Goal: Information Seeking & Learning: Check status

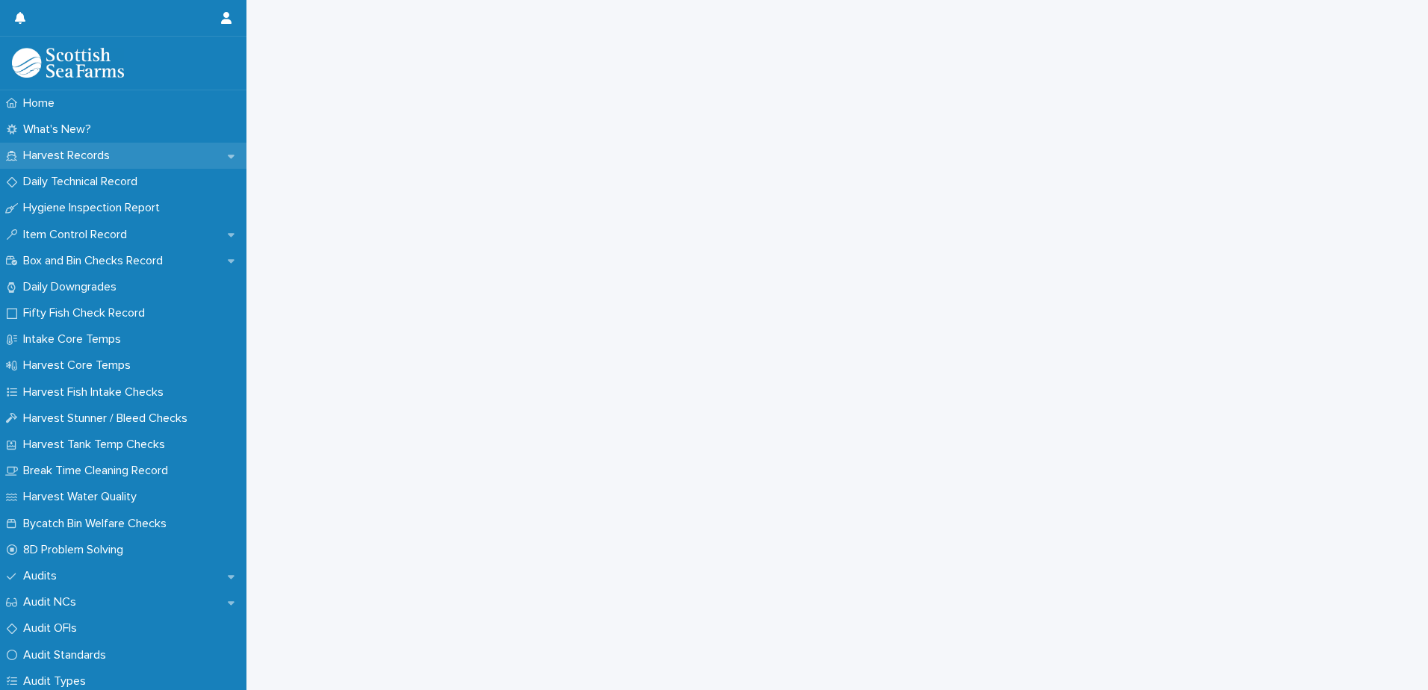
click at [90, 143] on div "Harvest Records" at bounding box center [123, 156] width 247 height 26
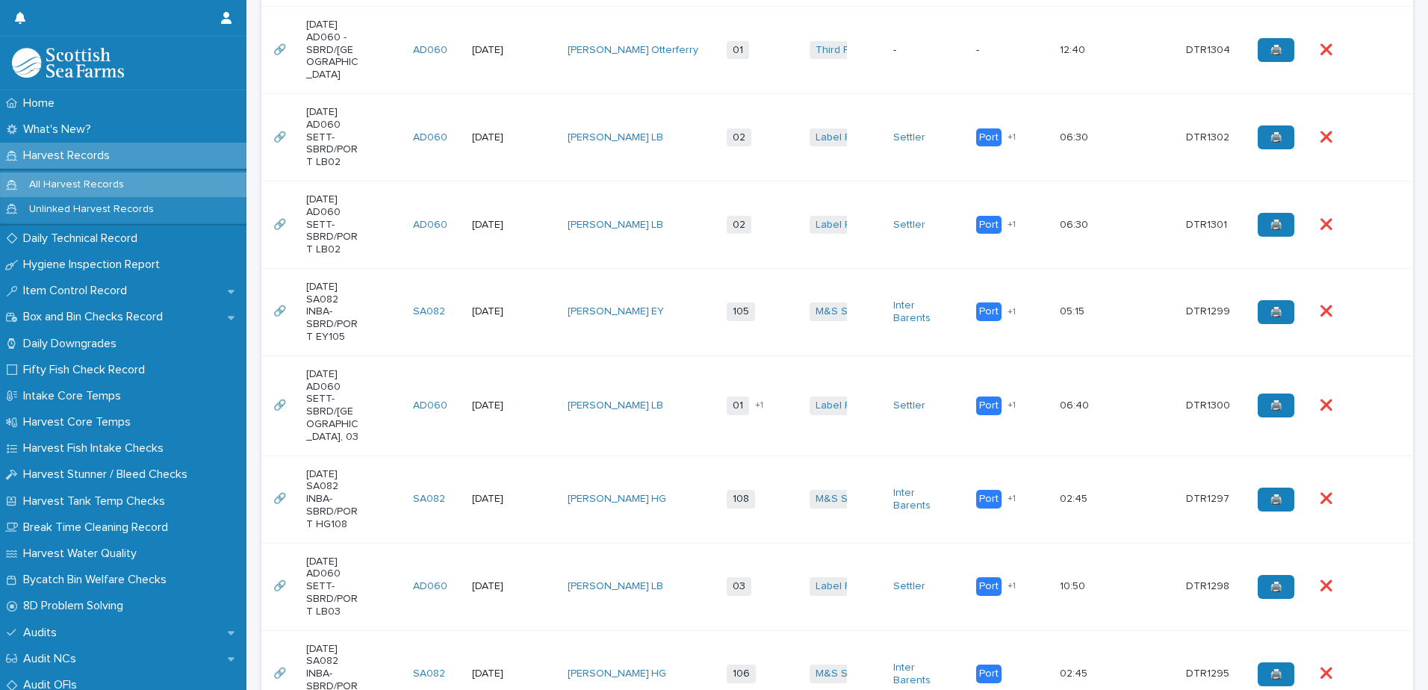
scroll to position [299, 0]
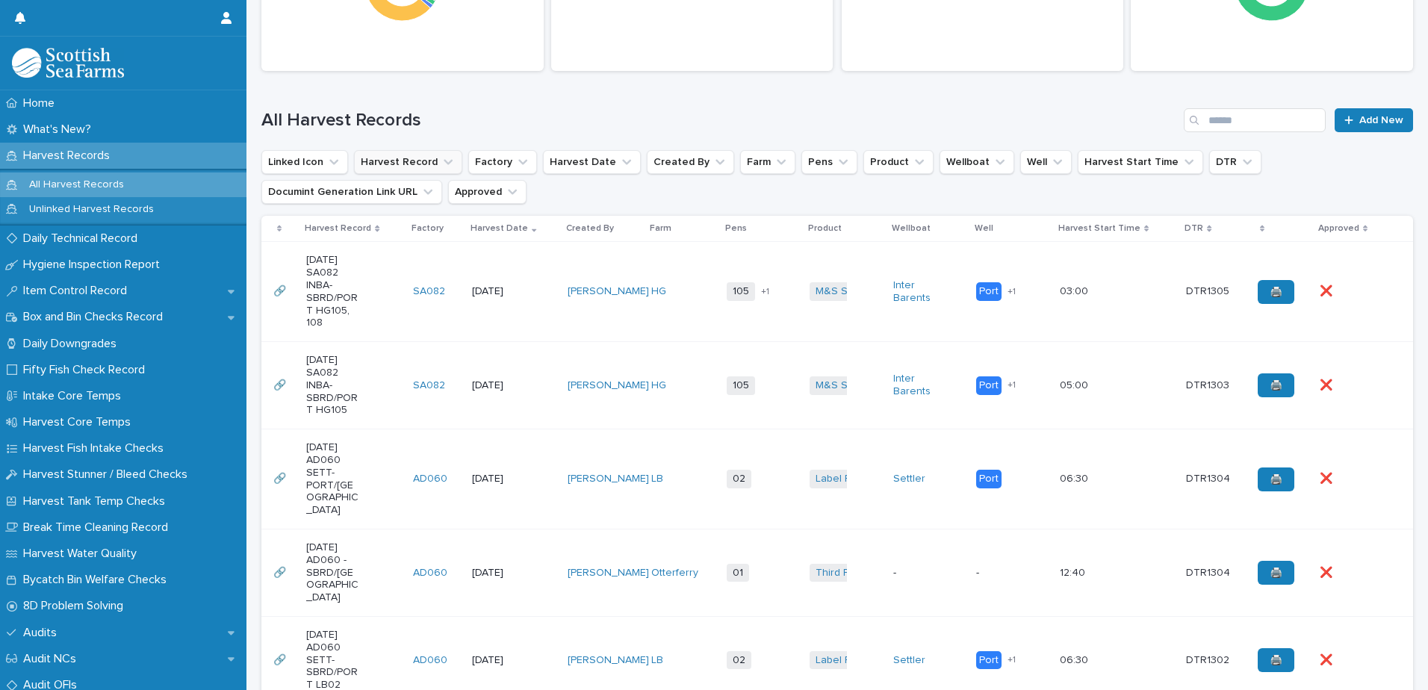
click at [425, 163] on button "Harvest Record" at bounding box center [408, 162] width 108 height 24
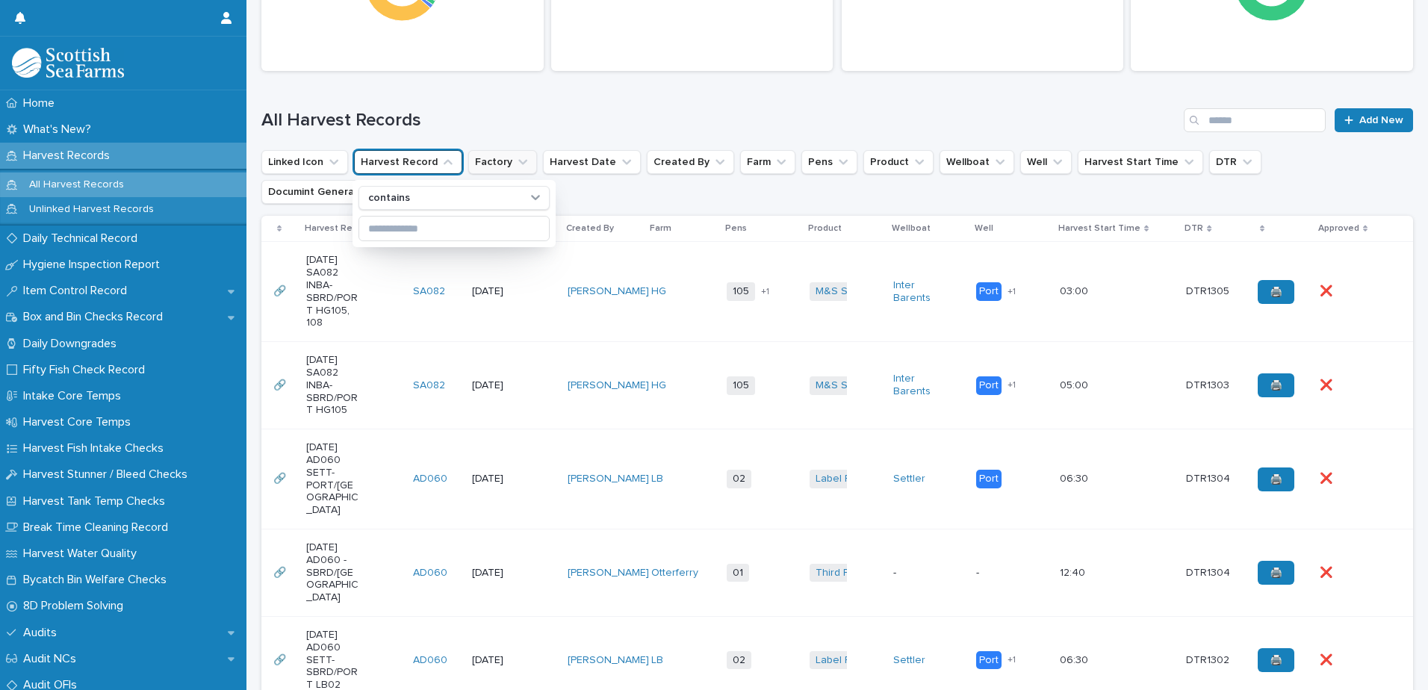
click at [519, 162] on icon "Factory" at bounding box center [523, 162] width 9 height 5
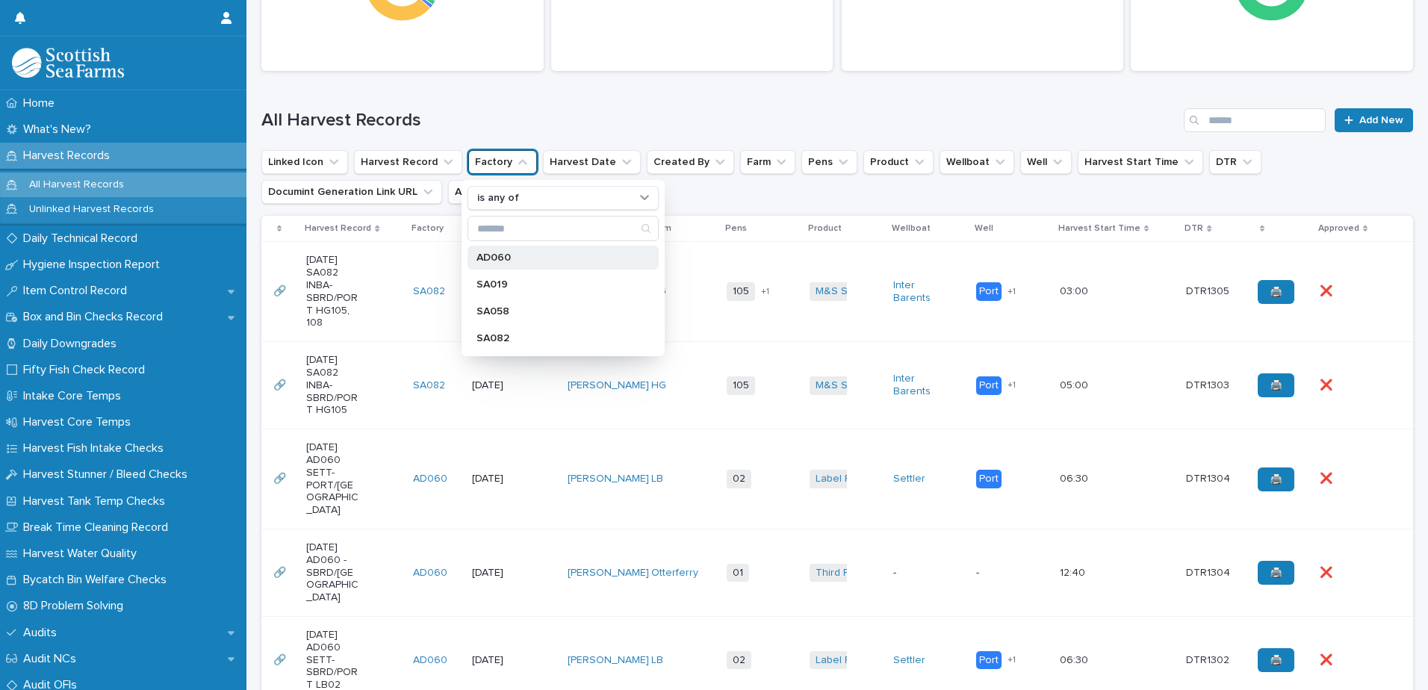
click at [518, 259] on p "AD060" at bounding box center [556, 258] width 158 height 10
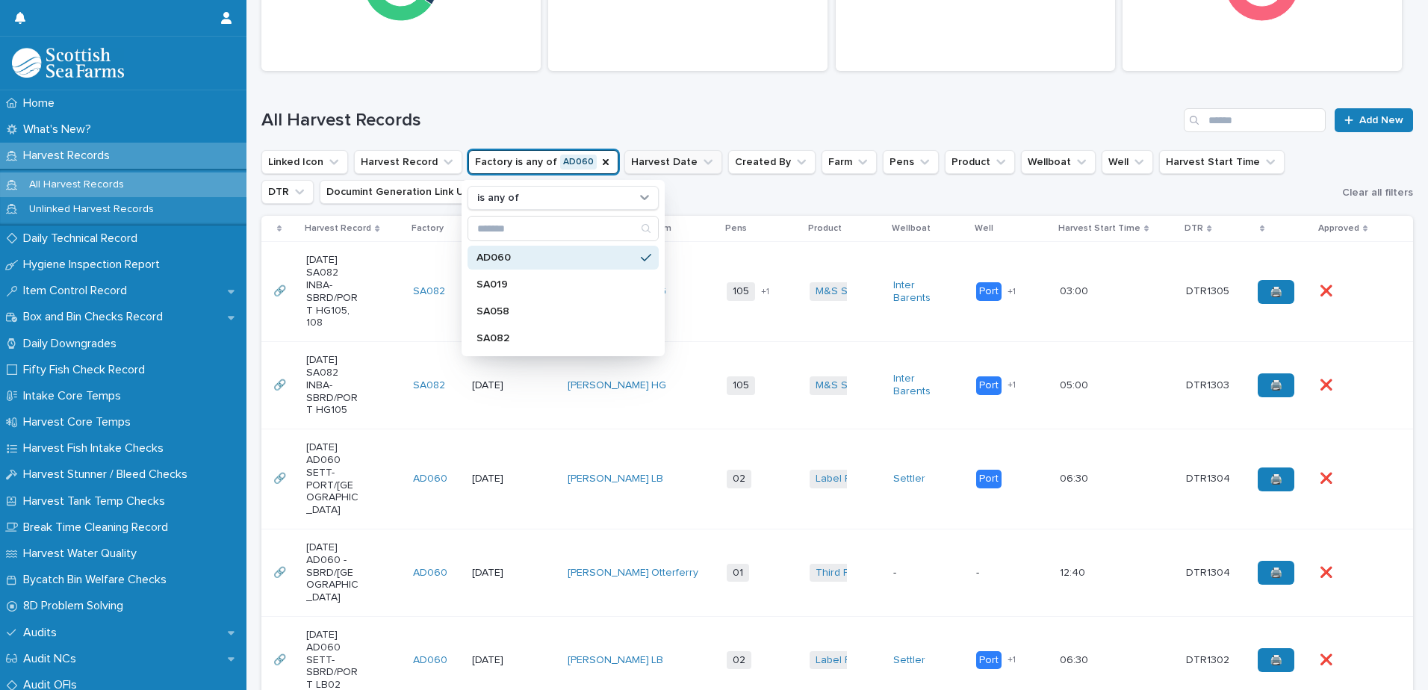
click at [654, 165] on button "Harvest Date" at bounding box center [674, 162] width 98 height 24
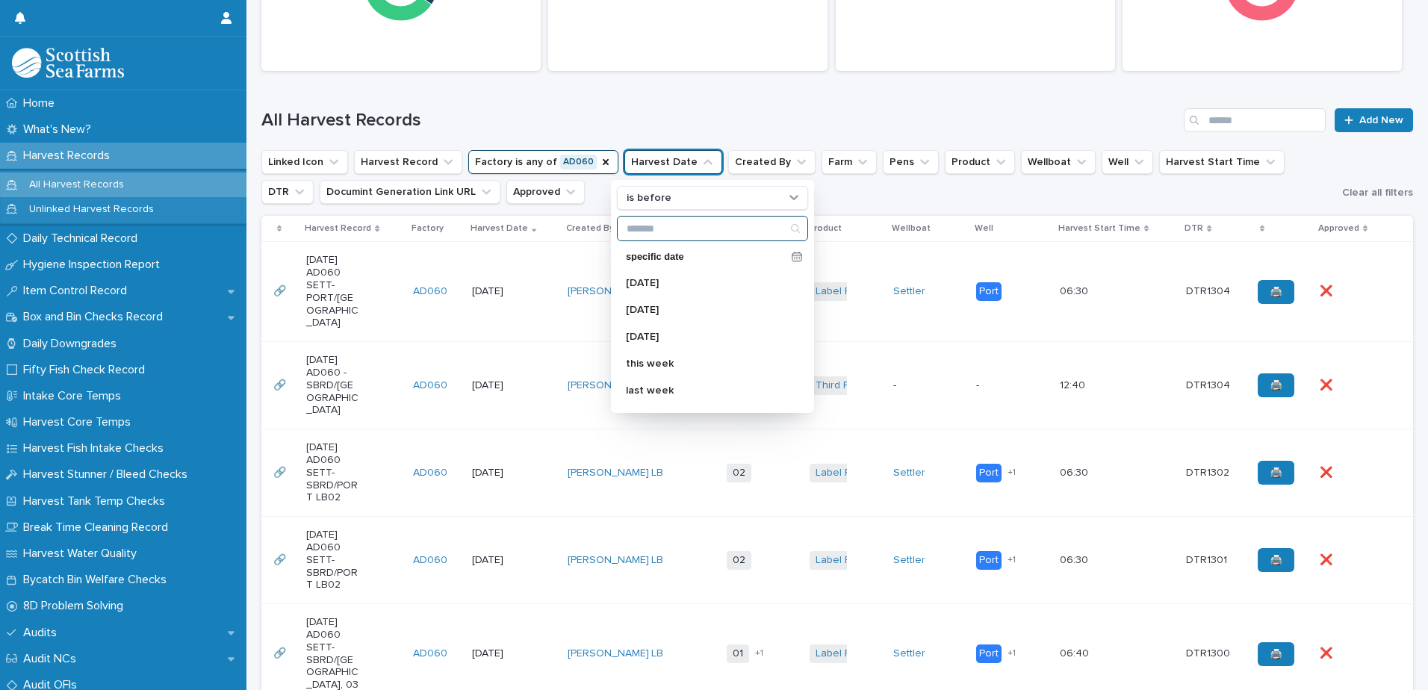
click at [664, 226] on input "Search" at bounding box center [713, 229] width 190 height 24
click at [664, 199] on p "is before" at bounding box center [649, 198] width 45 height 13
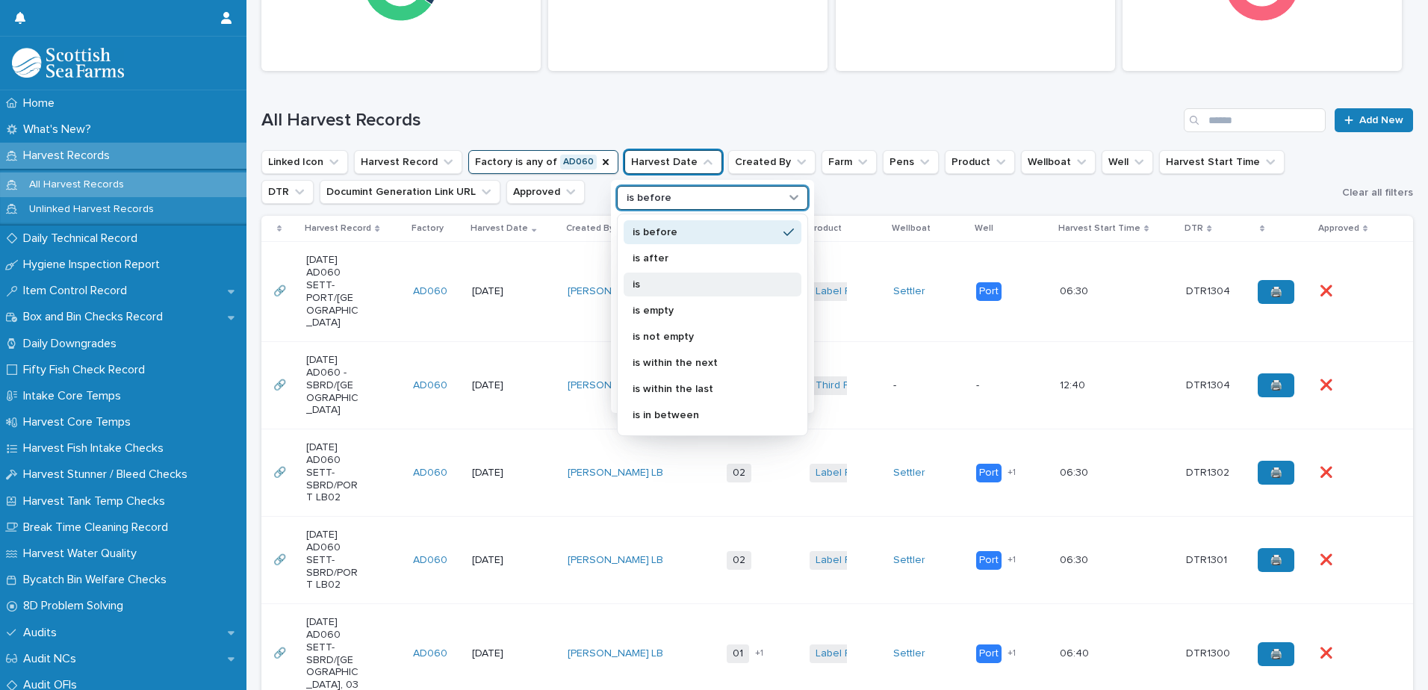
click at [663, 273] on div "is" at bounding box center [713, 285] width 178 height 24
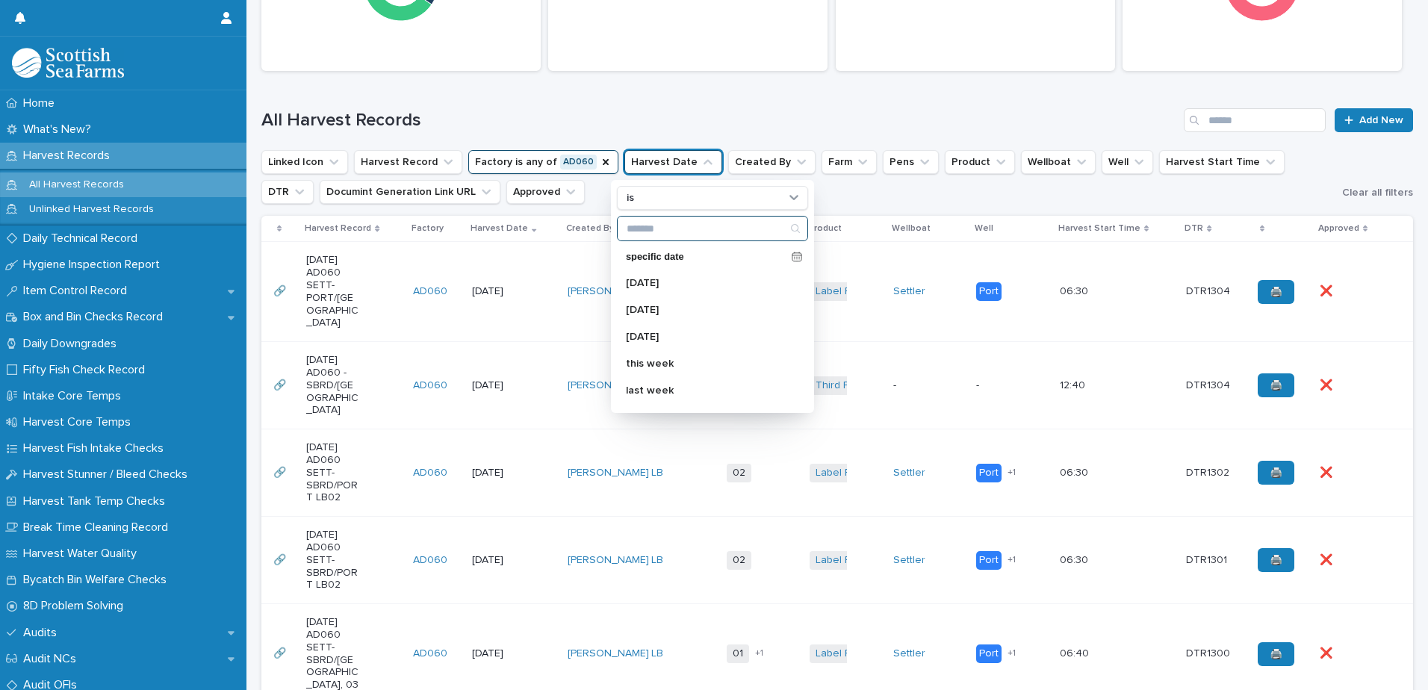
click at [643, 224] on input "Search" at bounding box center [713, 229] width 190 height 24
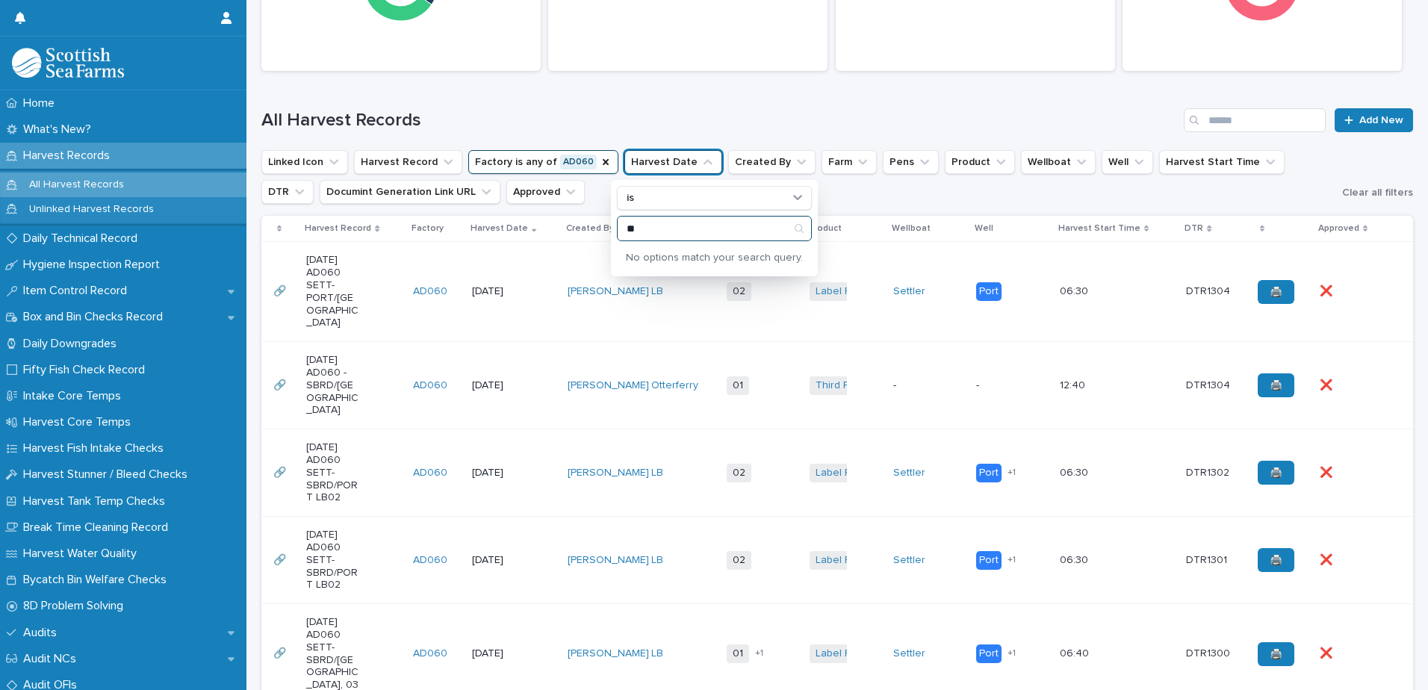
type input "*"
type input "********"
click at [856, 87] on div "All Harvest Records Add New" at bounding box center [837, 114] width 1152 height 72
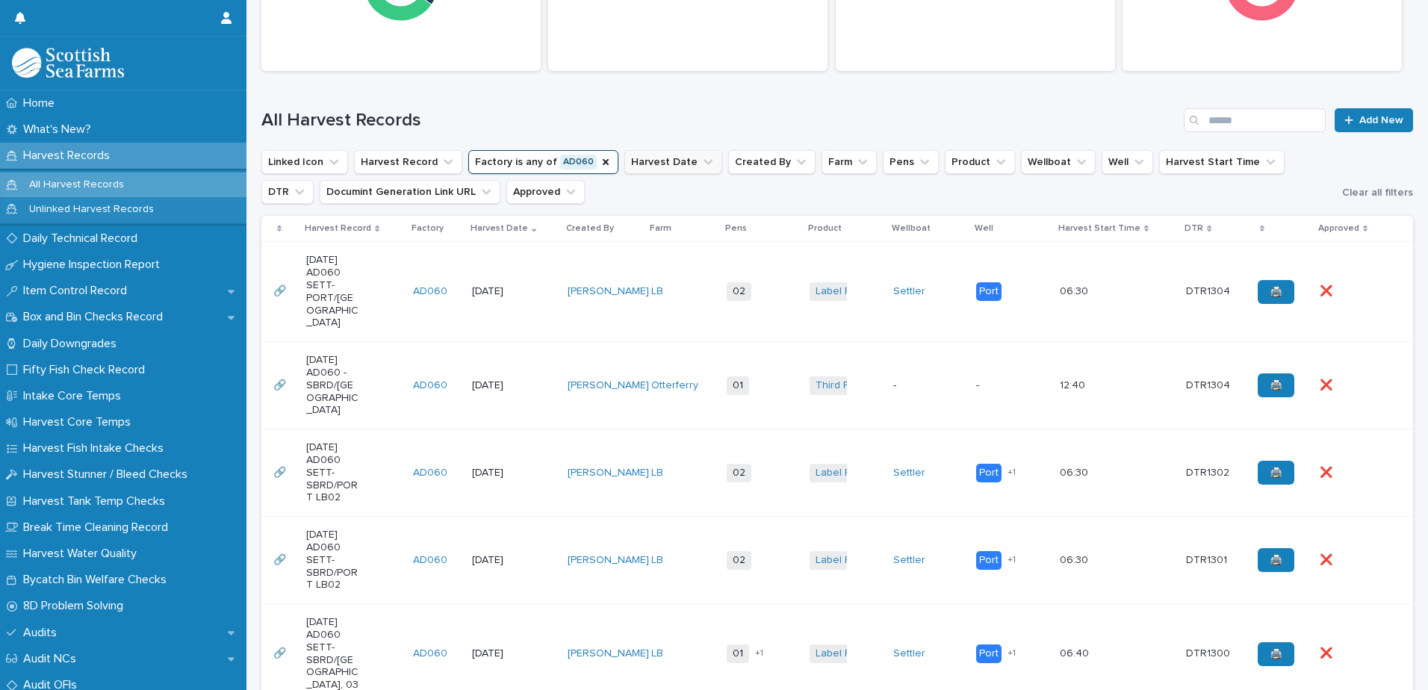
click at [656, 163] on button "Harvest Date" at bounding box center [674, 162] width 98 height 24
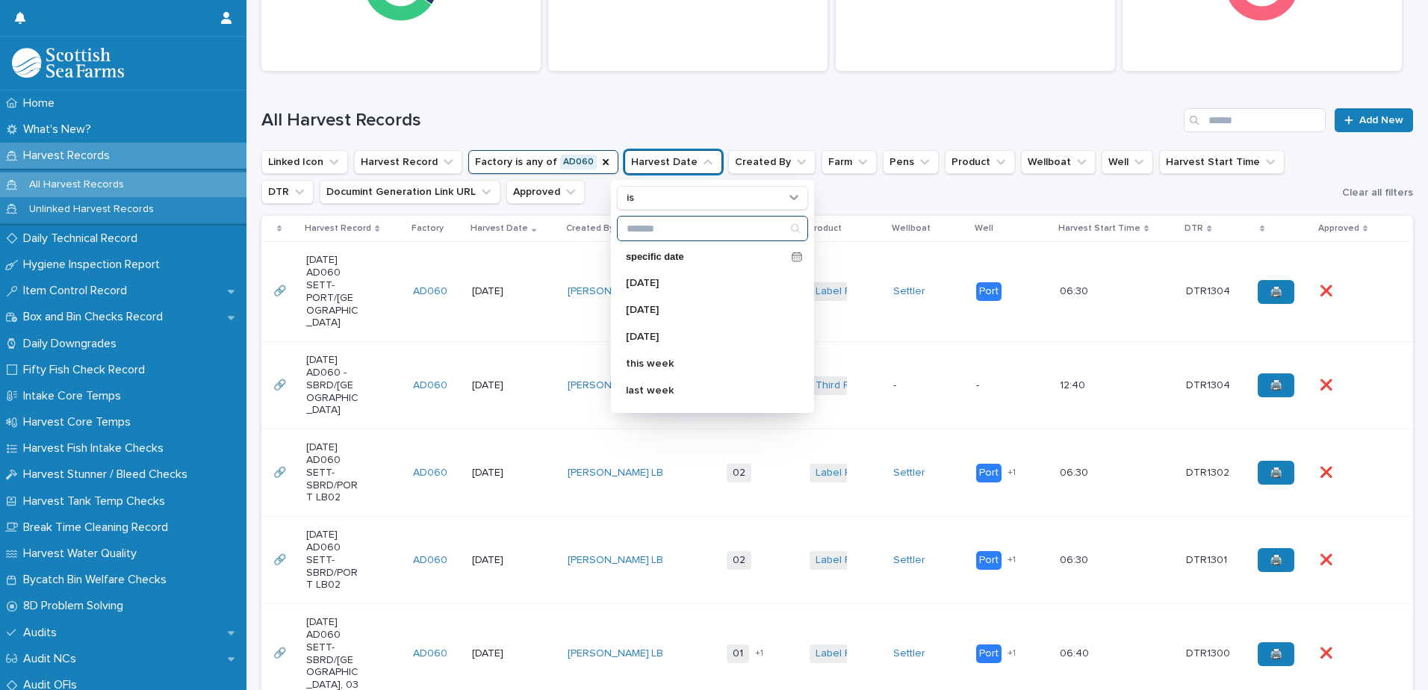
click at [663, 231] on input "Search" at bounding box center [713, 229] width 190 height 24
click at [777, 259] on div "specific date" at bounding box center [712, 257] width 191 height 22
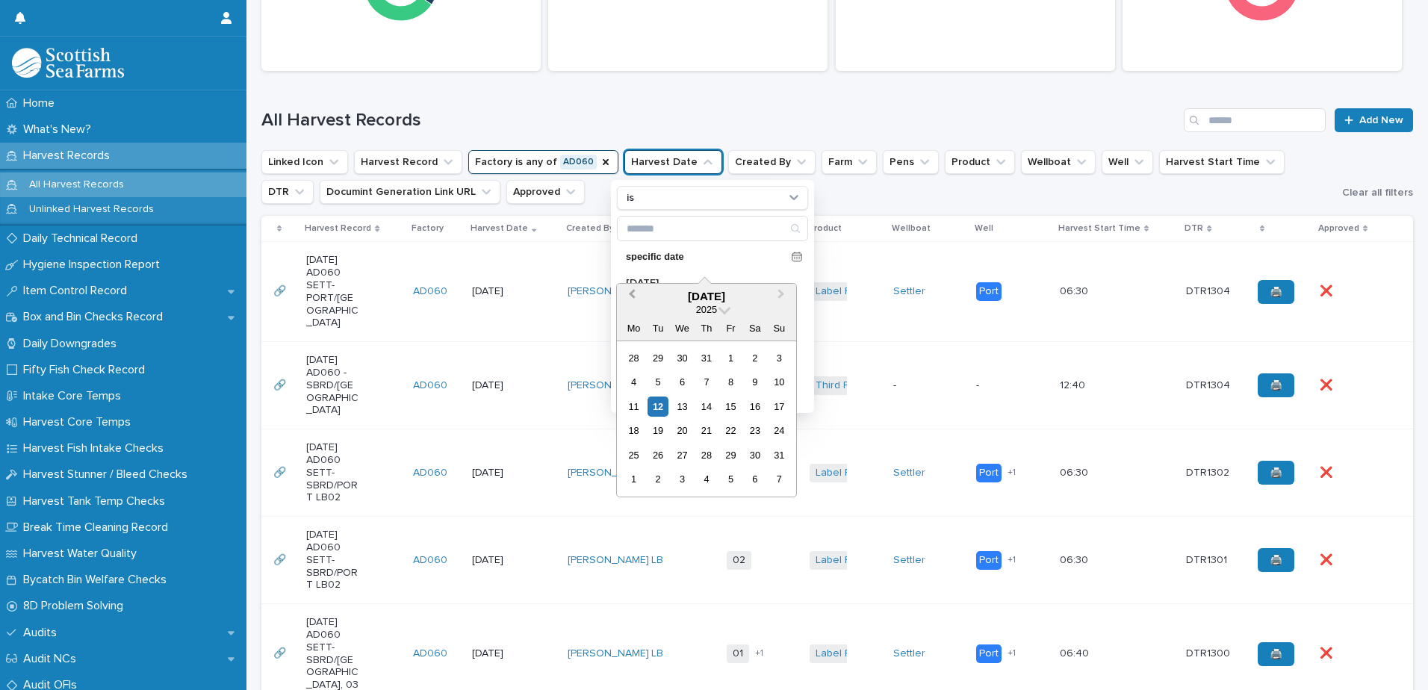
click at [632, 296] on span "Previous Month" at bounding box center [632, 296] width 0 height 20
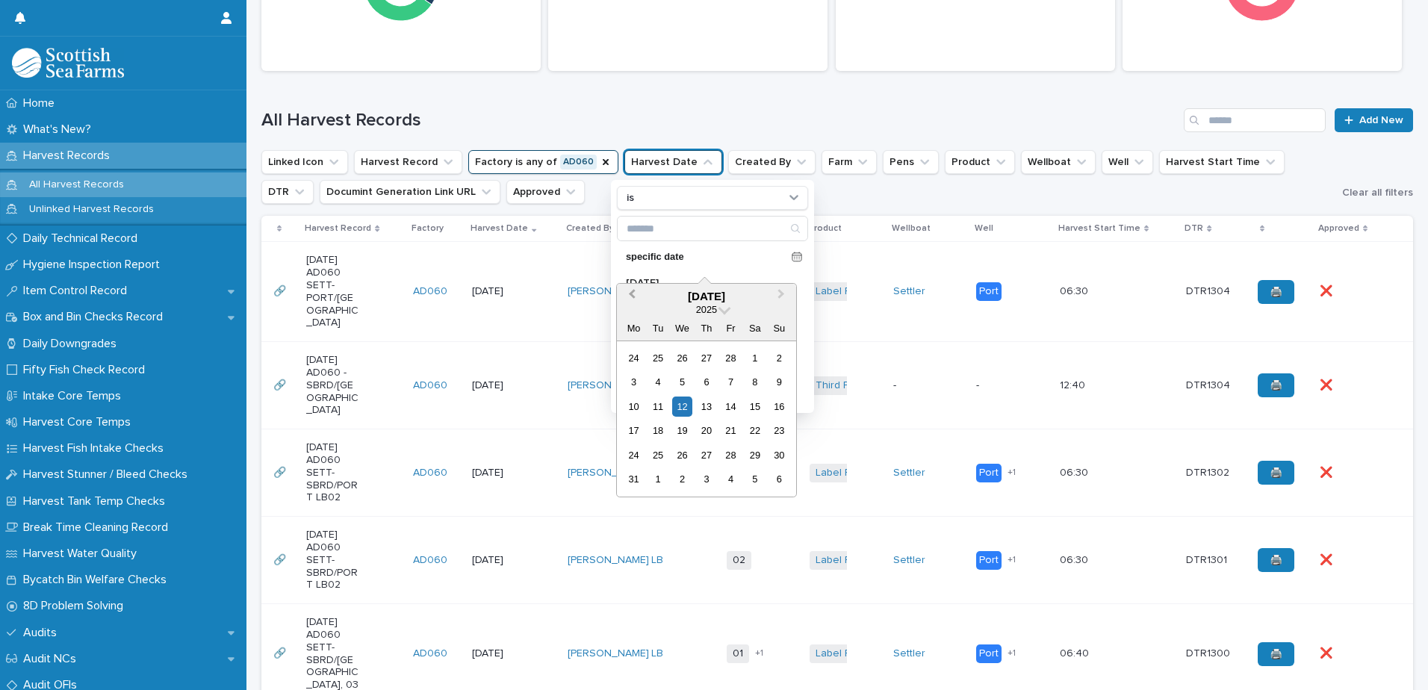
click at [632, 296] on span "Previous Month" at bounding box center [632, 296] width 0 height 20
click at [632, 297] on span "Previous Month" at bounding box center [632, 296] width 0 height 20
click at [783, 296] on button "Next Month" at bounding box center [783, 297] width 24 height 24
click at [701, 383] on div "6" at bounding box center [706, 382] width 20 height 20
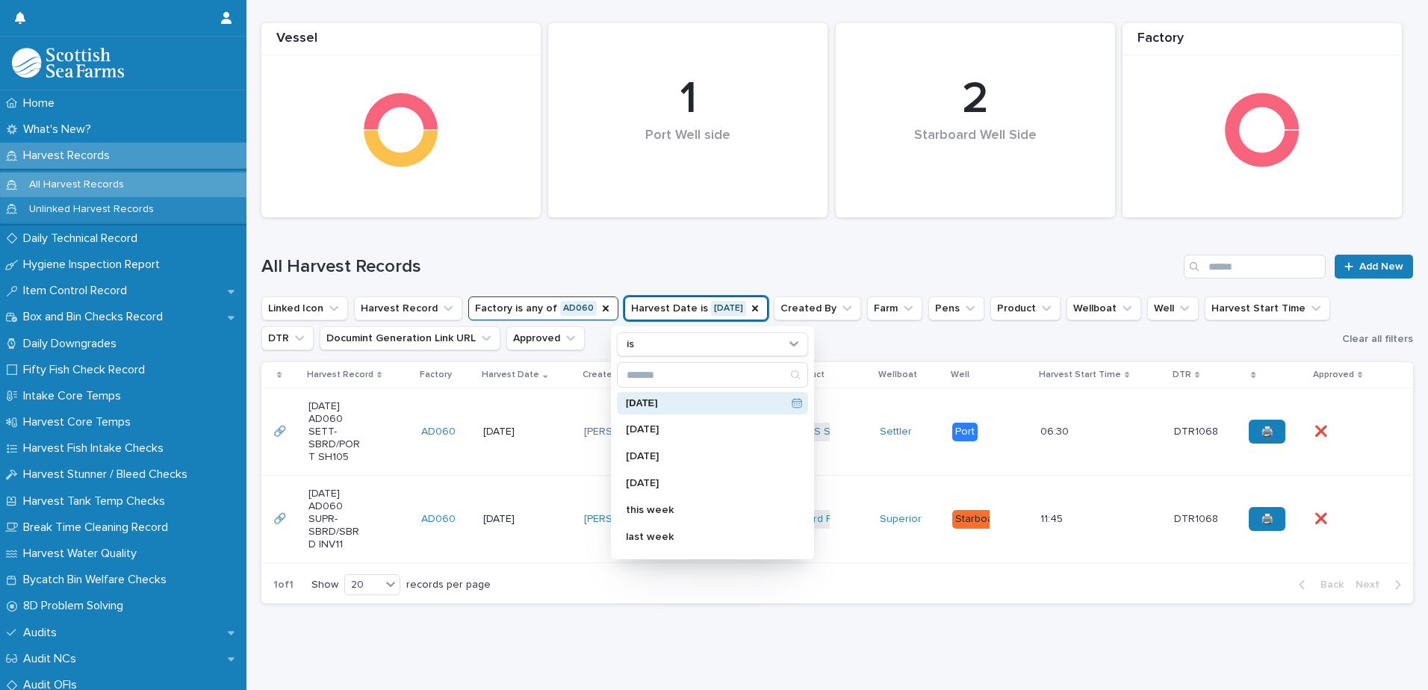
scroll to position [189, 0]
click at [681, 253] on div "All Harvest Records Add New" at bounding box center [837, 261] width 1152 height 72
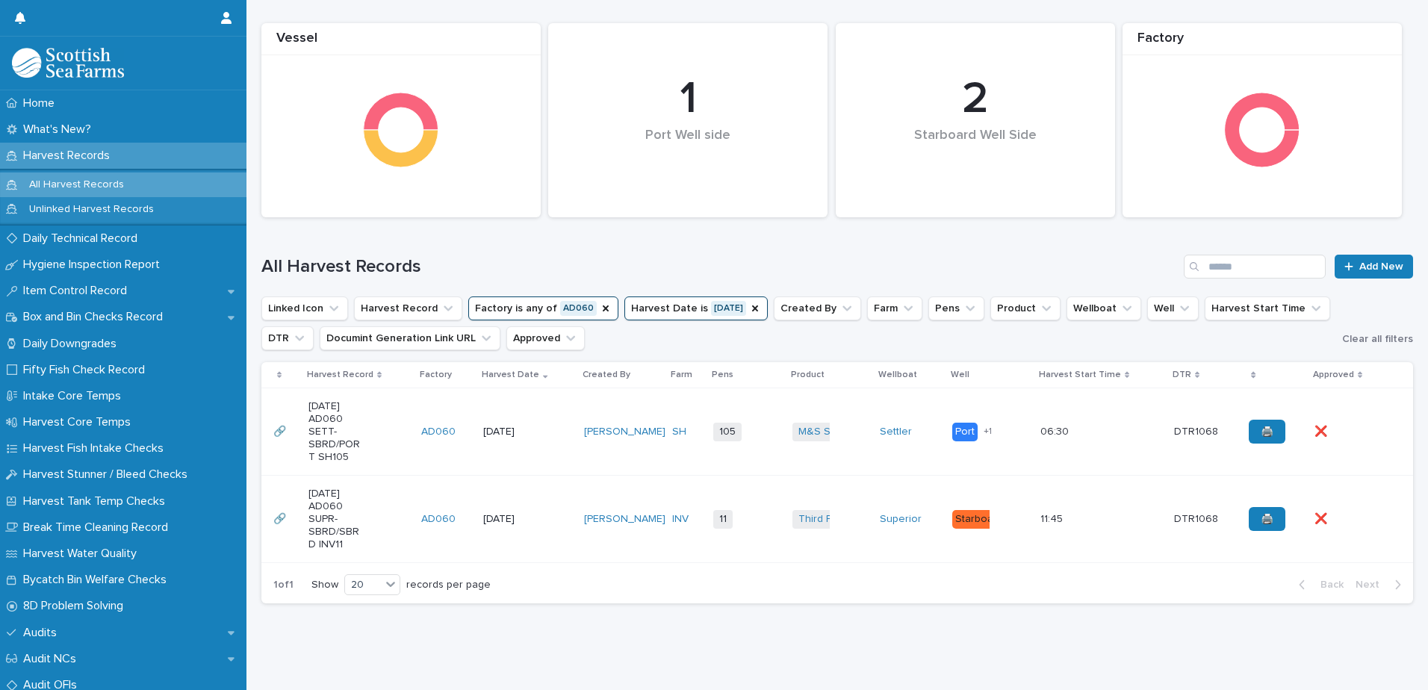
click at [552, 531] on td "[DATE]" at bounding box center [527, 519] width 101 height 87
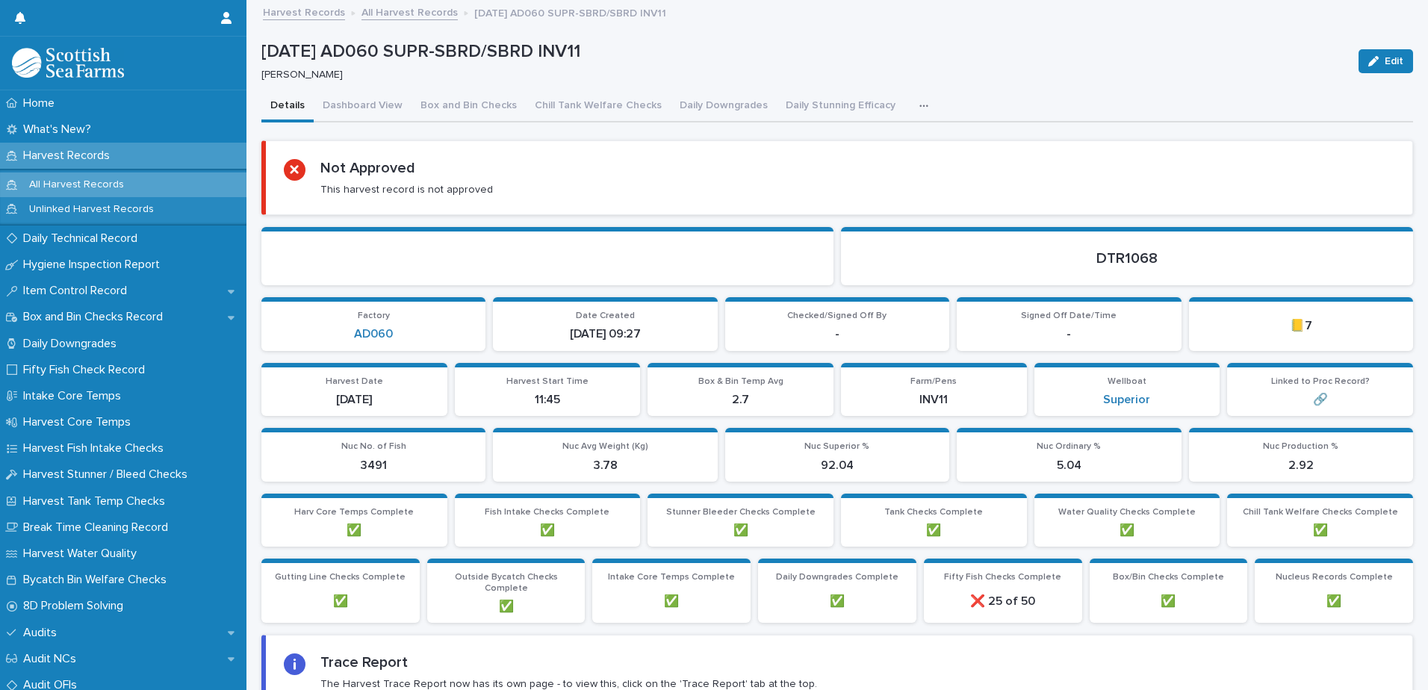
click at [916, 97] on button "button" at bounding box center [927, 106] width 33 height 30
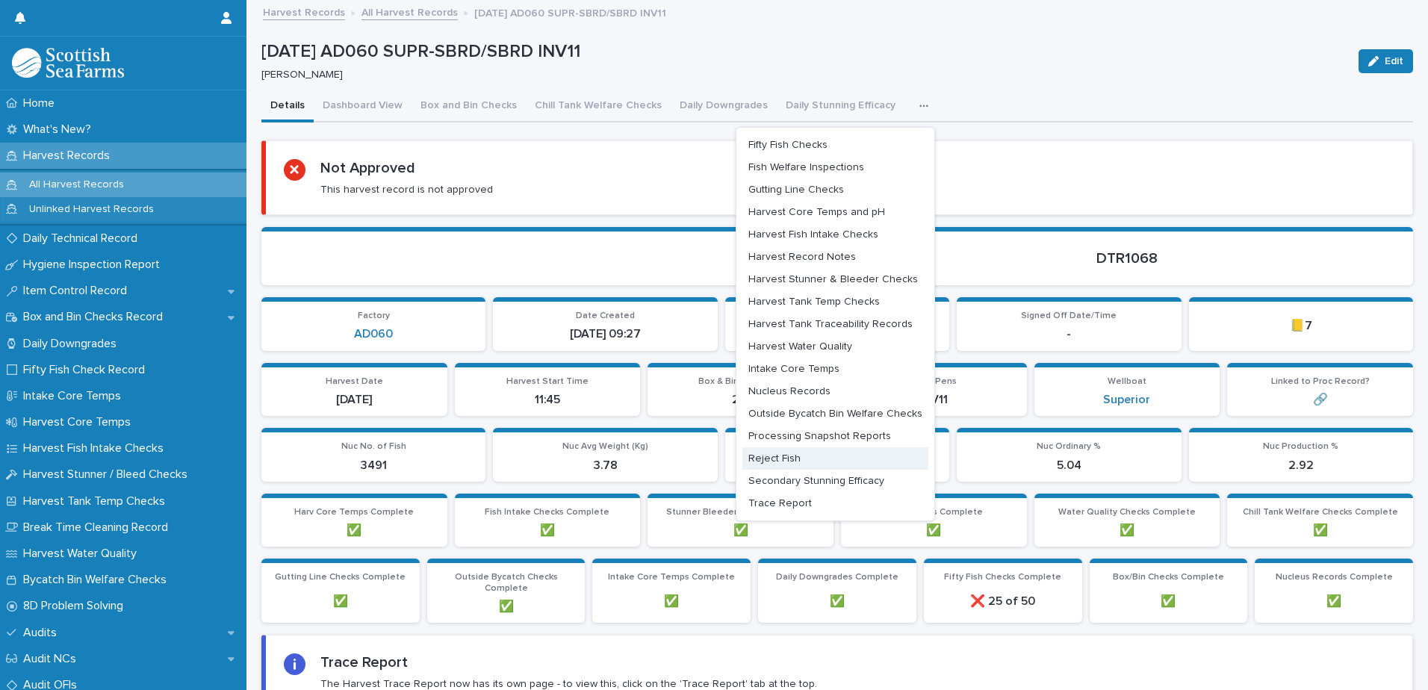
click at [814, 456] on button "Reject Fish" at bounding box center [836, 459] width 186 height 22
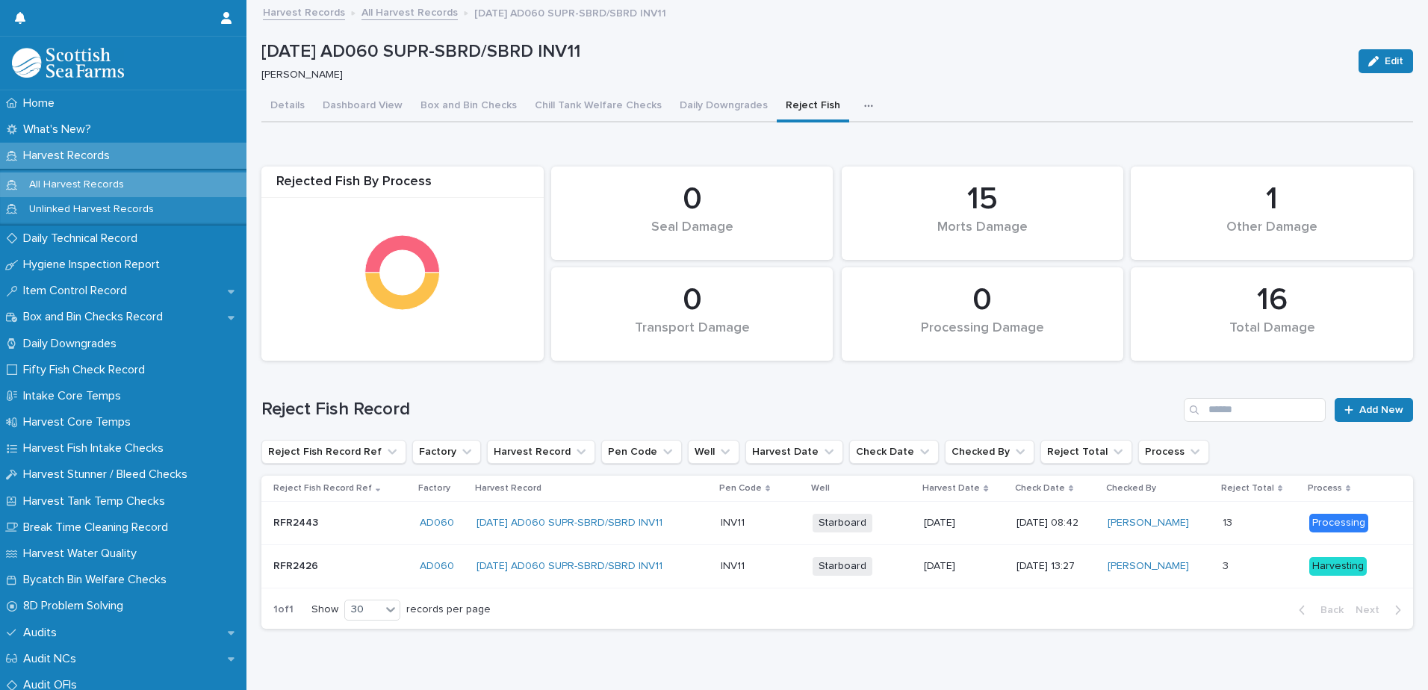
click at [864, 101] on icon "button" at bounding box center [868, 106] width 9 height 10
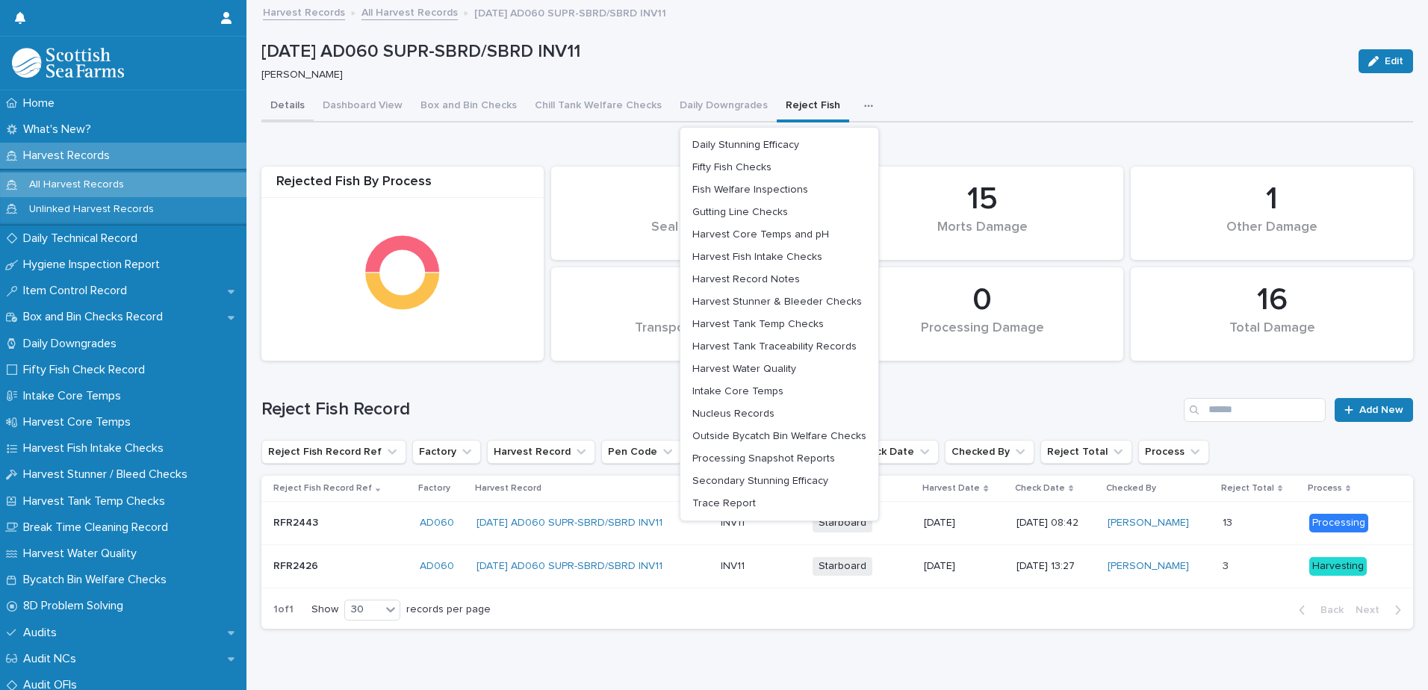
click at [292, 108] on button "Details" at bounding box center [287, 106] width 52 height 31
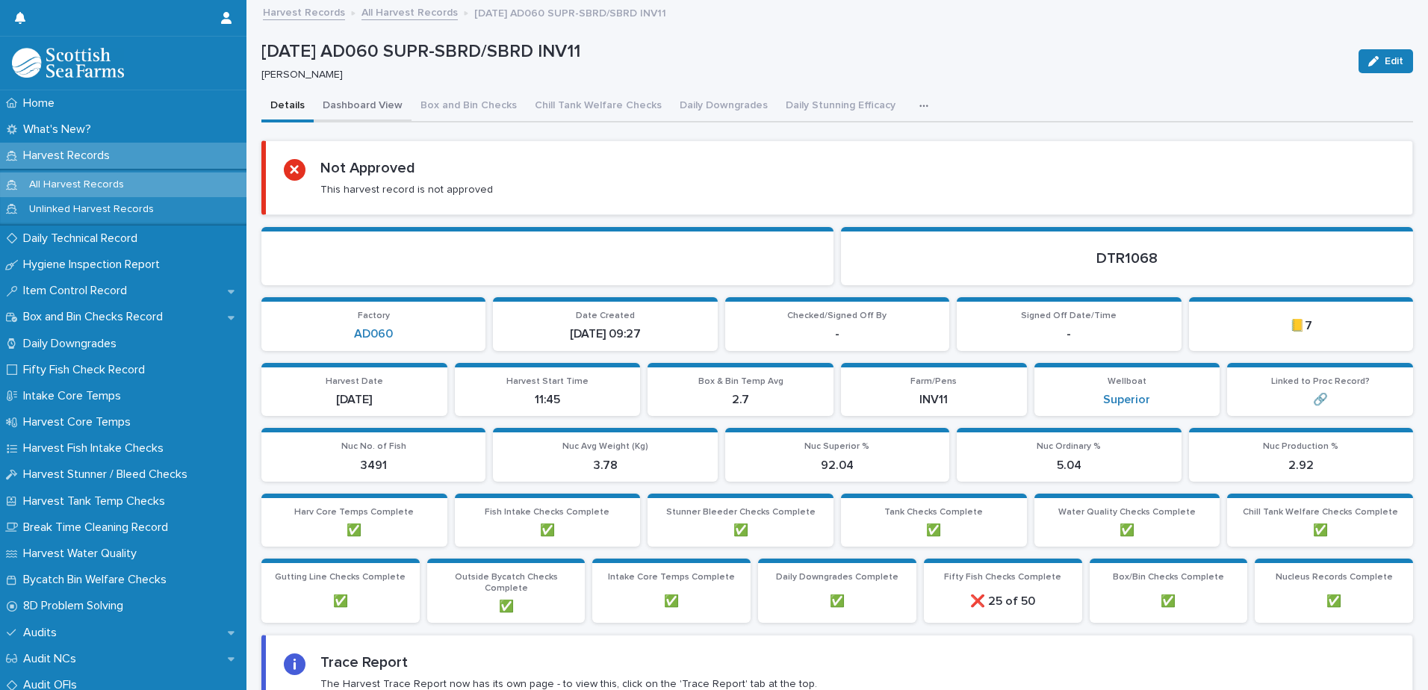
click at [365, 108] on button "Dashboard View" at bounding box center [363, 106] width 98 height 31
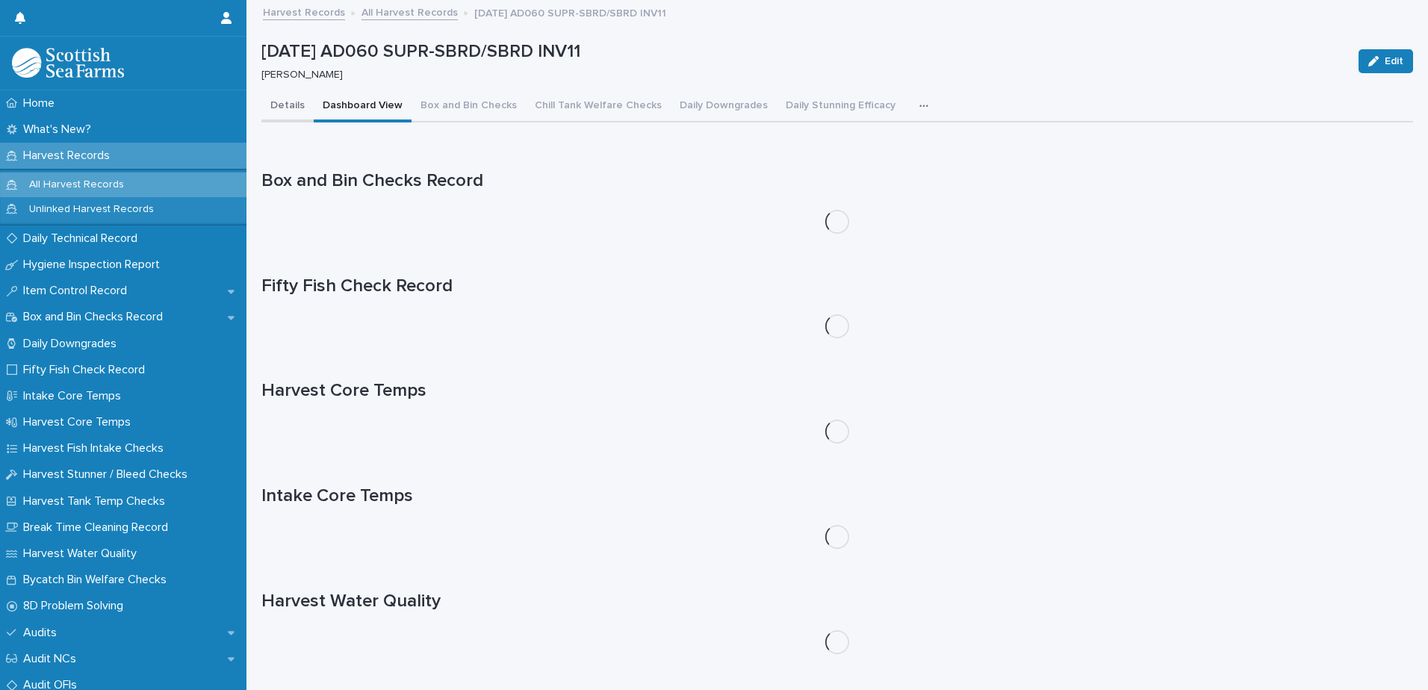
click at [300, 105] on button "Details" at bounding box center [287, 106] width 52 height 31
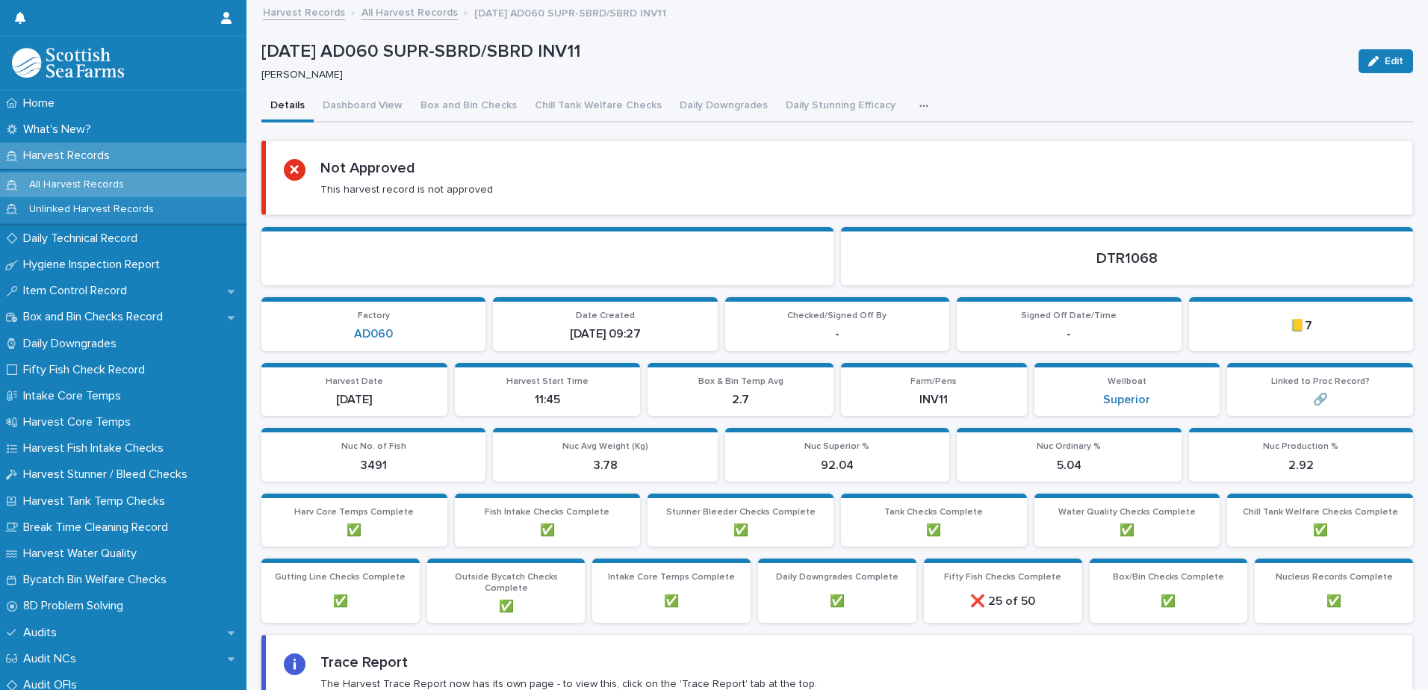
click at [911, 112] on button "button" at bounding box center [927, 106] width 33 height 30
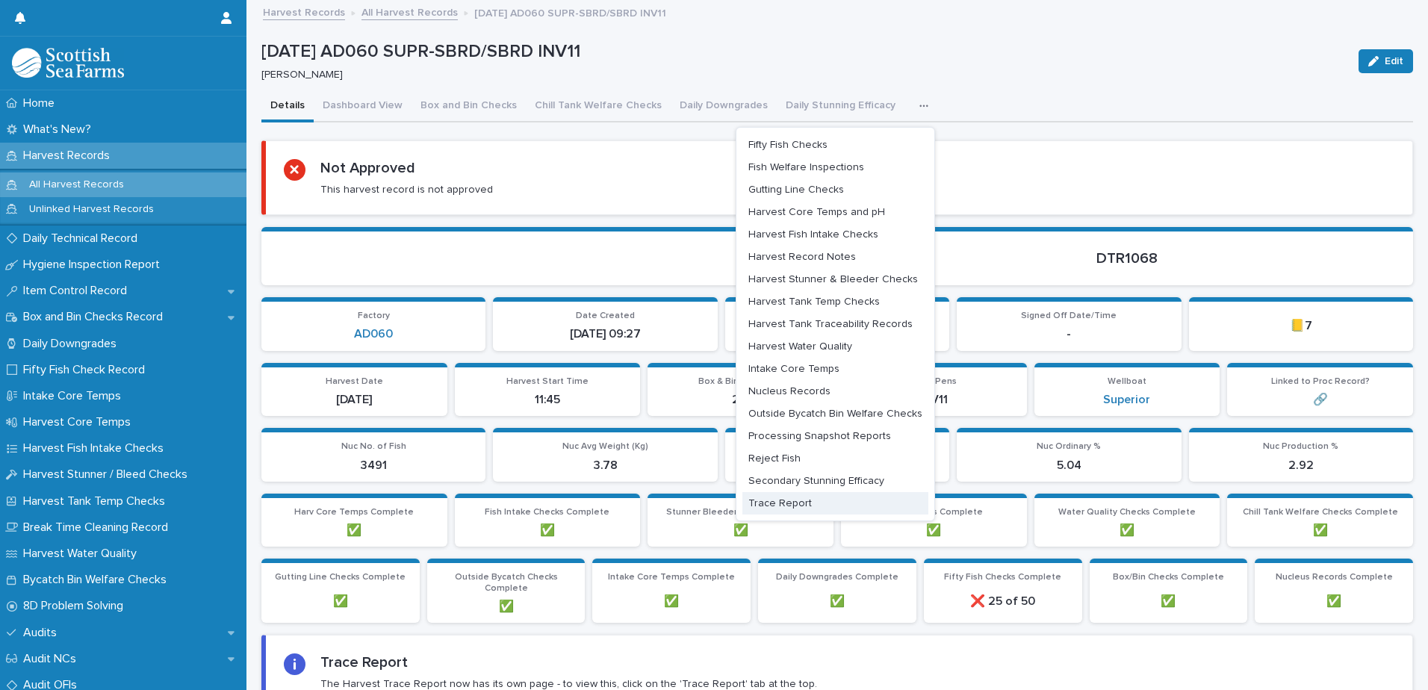
click at [823, 501] on button "Trace Report" at bounding box center [836, 503] width 186 height 22
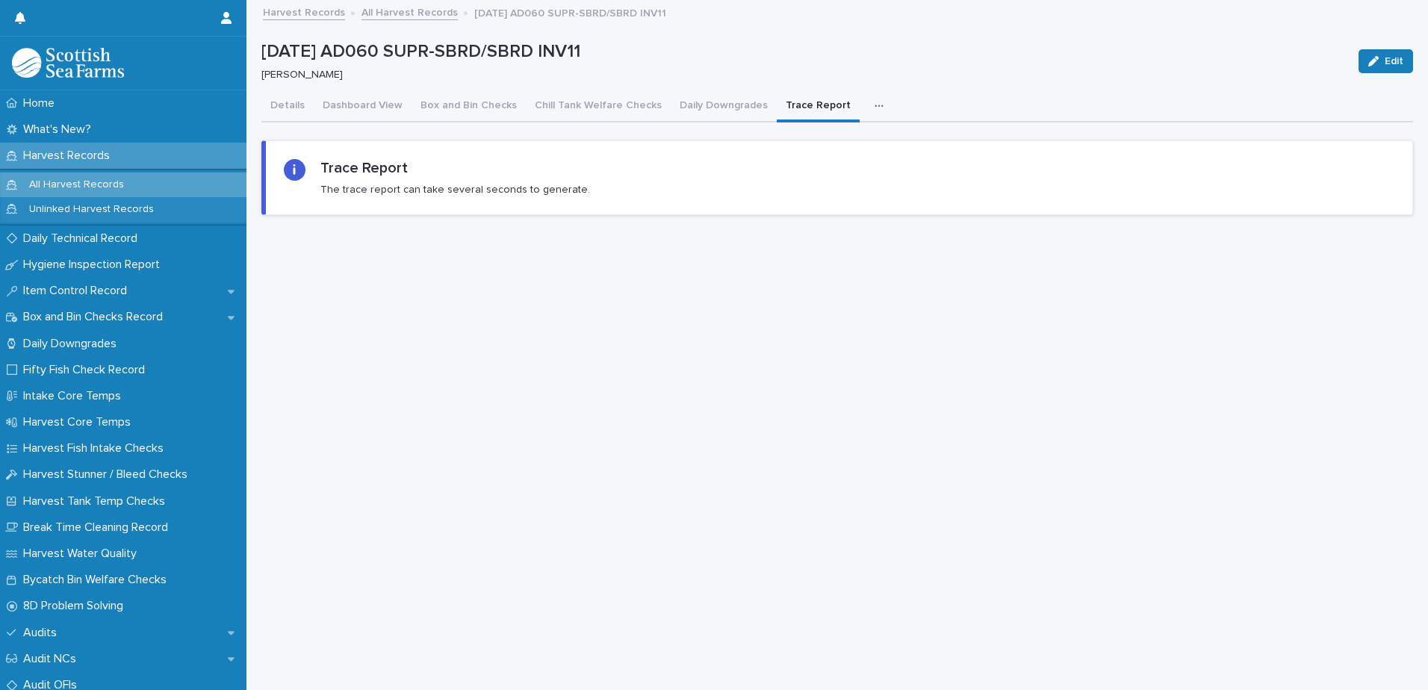
click at [875, 102] on icon "button" at bounding box center [879, 106] width 9 height 10
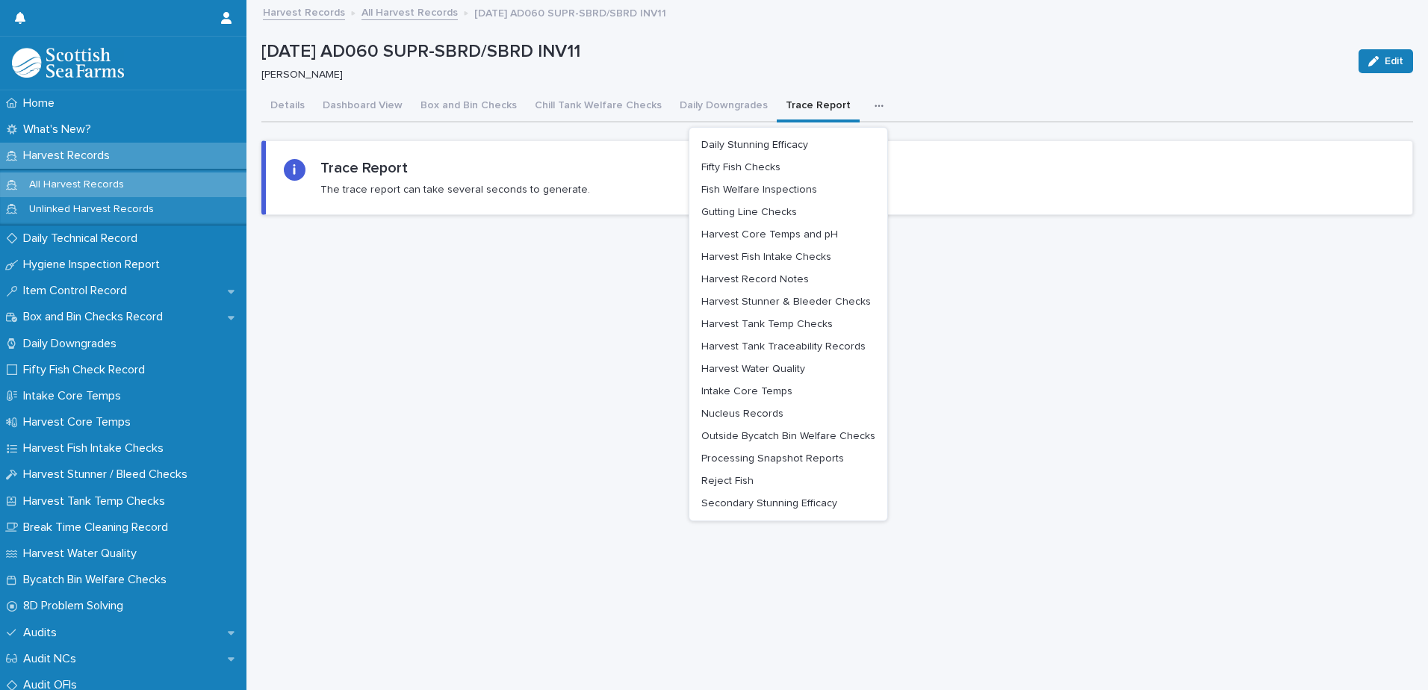
click at [875, 107] on icon "button" at bounding box center [879, 106] width 8 height 2
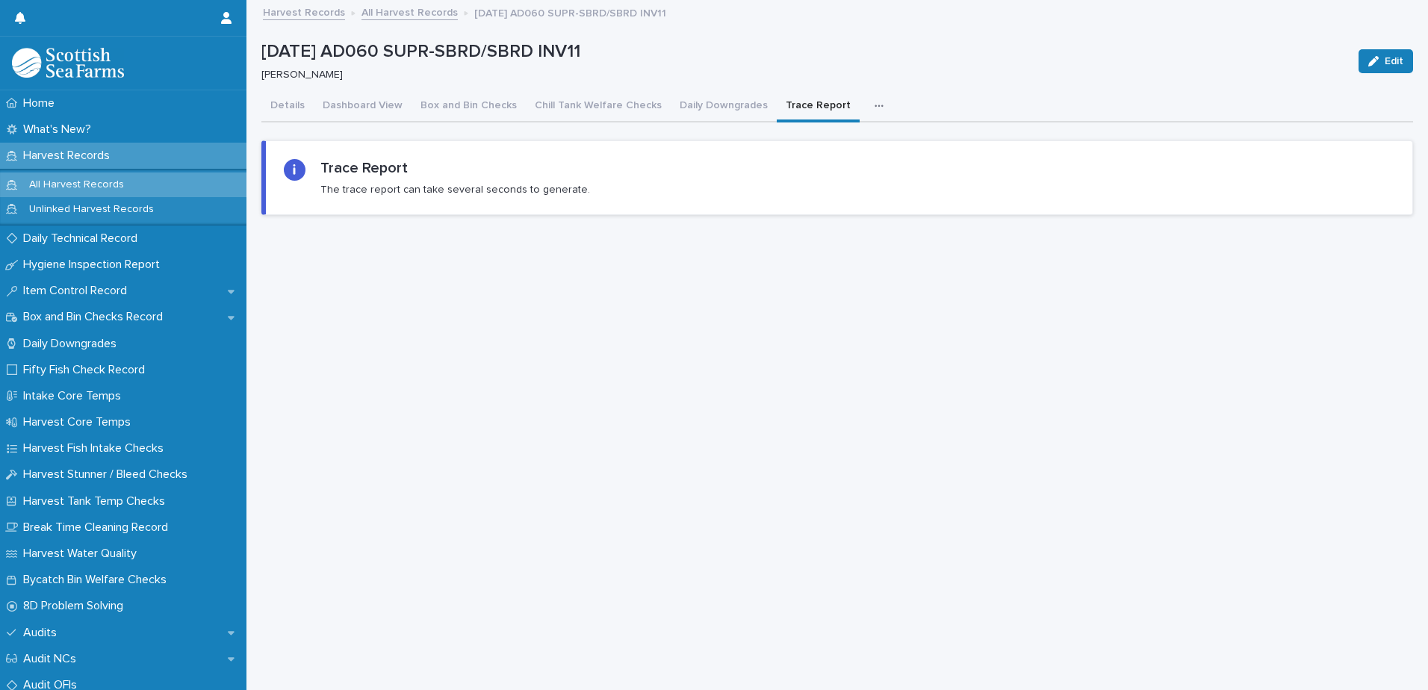
click at [875, 107] on icon "button" at bounding box center [879, 106] width 8 height 2
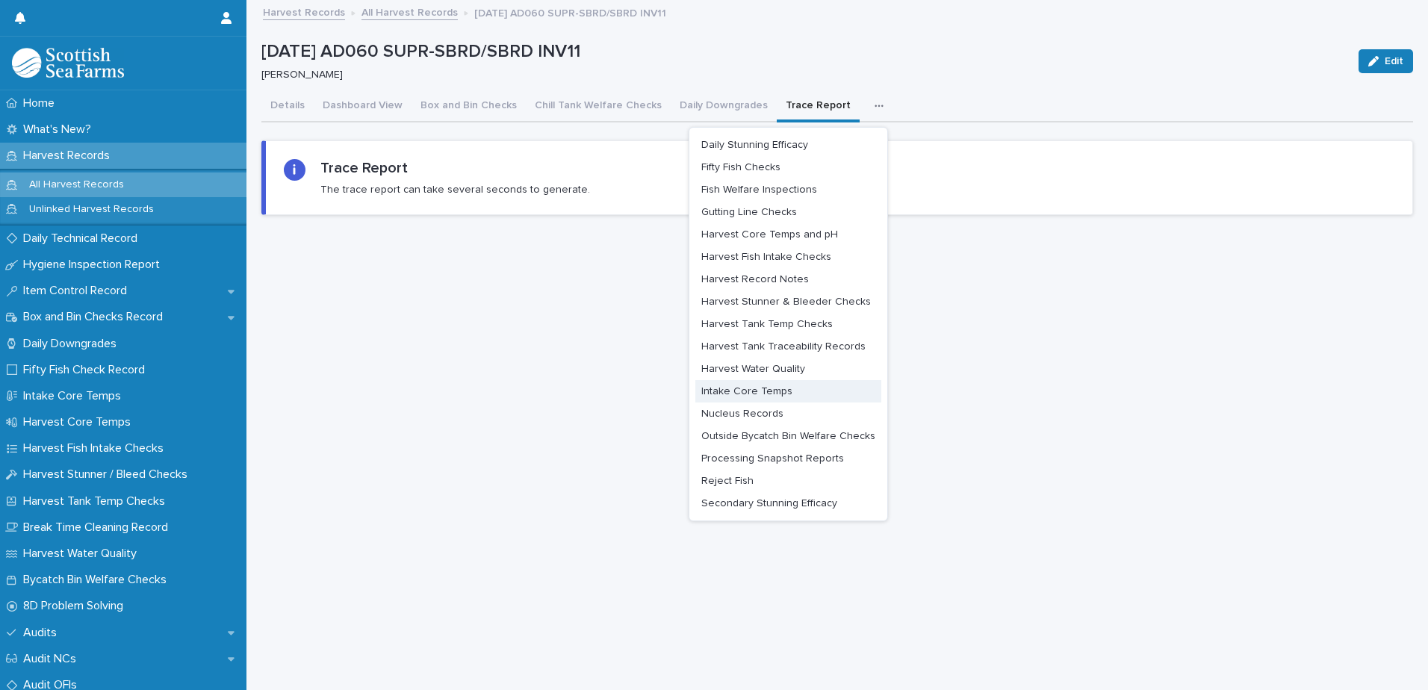
click at [789, 386] on button "Intake Core Temps" at bounding box center [789, 391] width 186 height 22
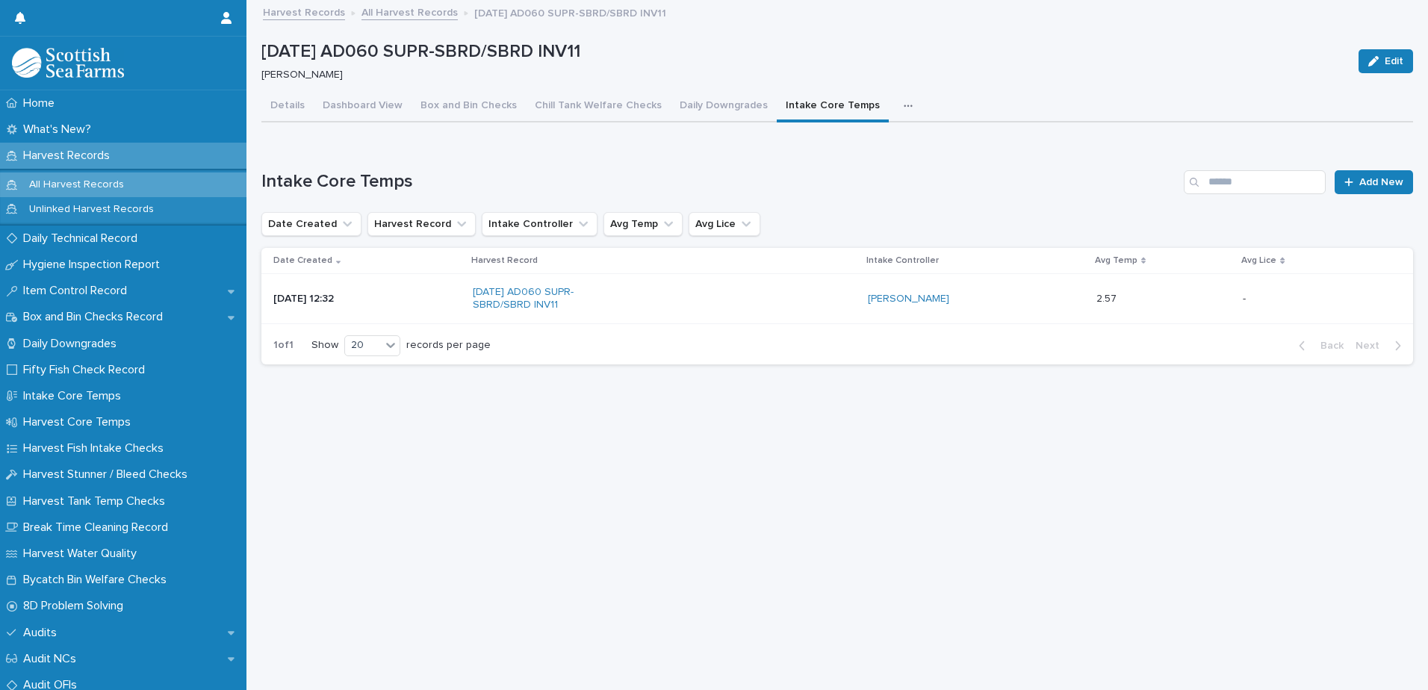
click at [798, 300] on div "[DATE] AD060 SUPR-SBRD/SBRD INV11" at bounding box center [664, 298] width 383 height 37
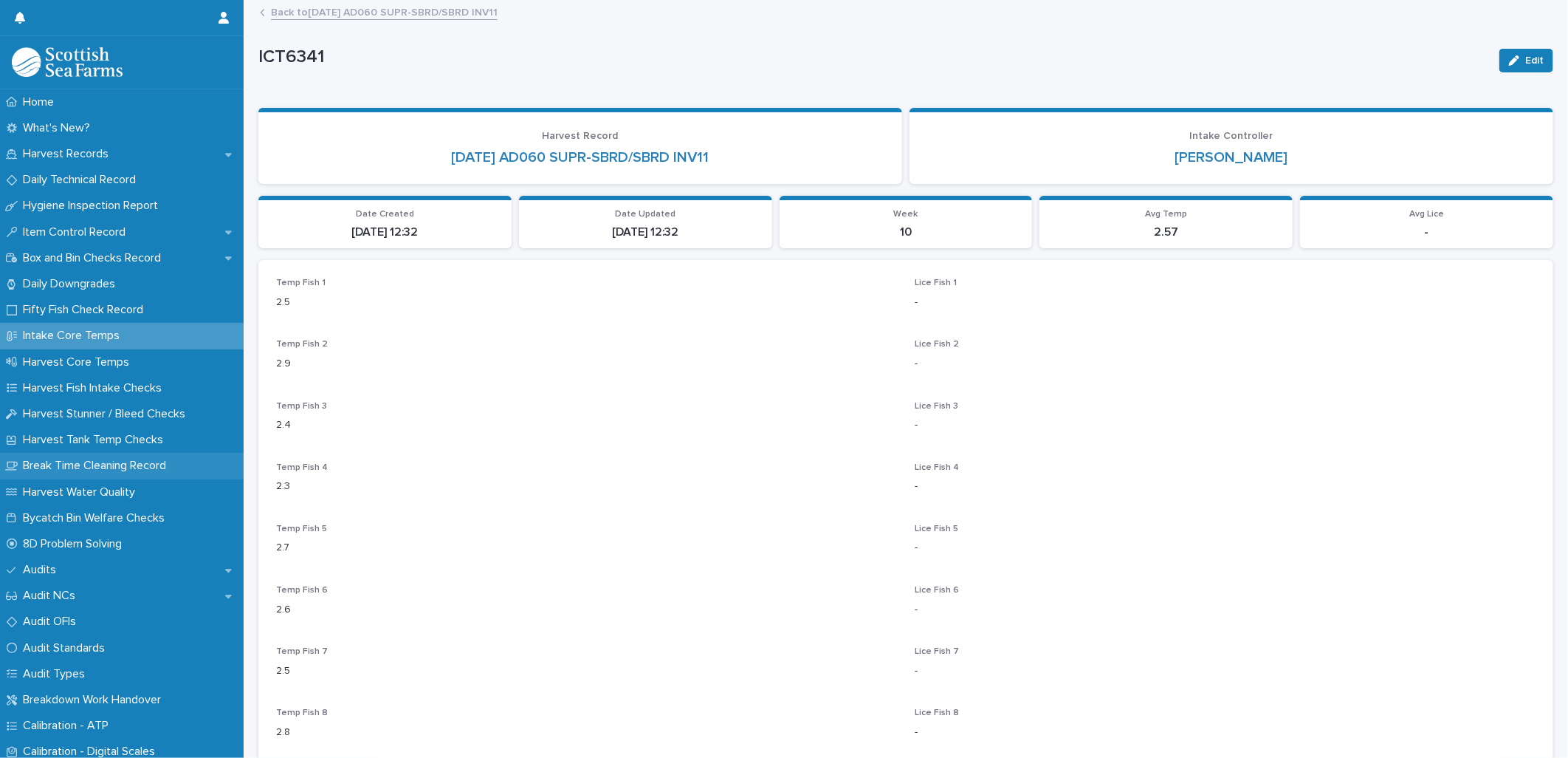
click at [134, 463] on p "Break Time Cleaning Record" at bounding box center [97, 465] width 161 height 14
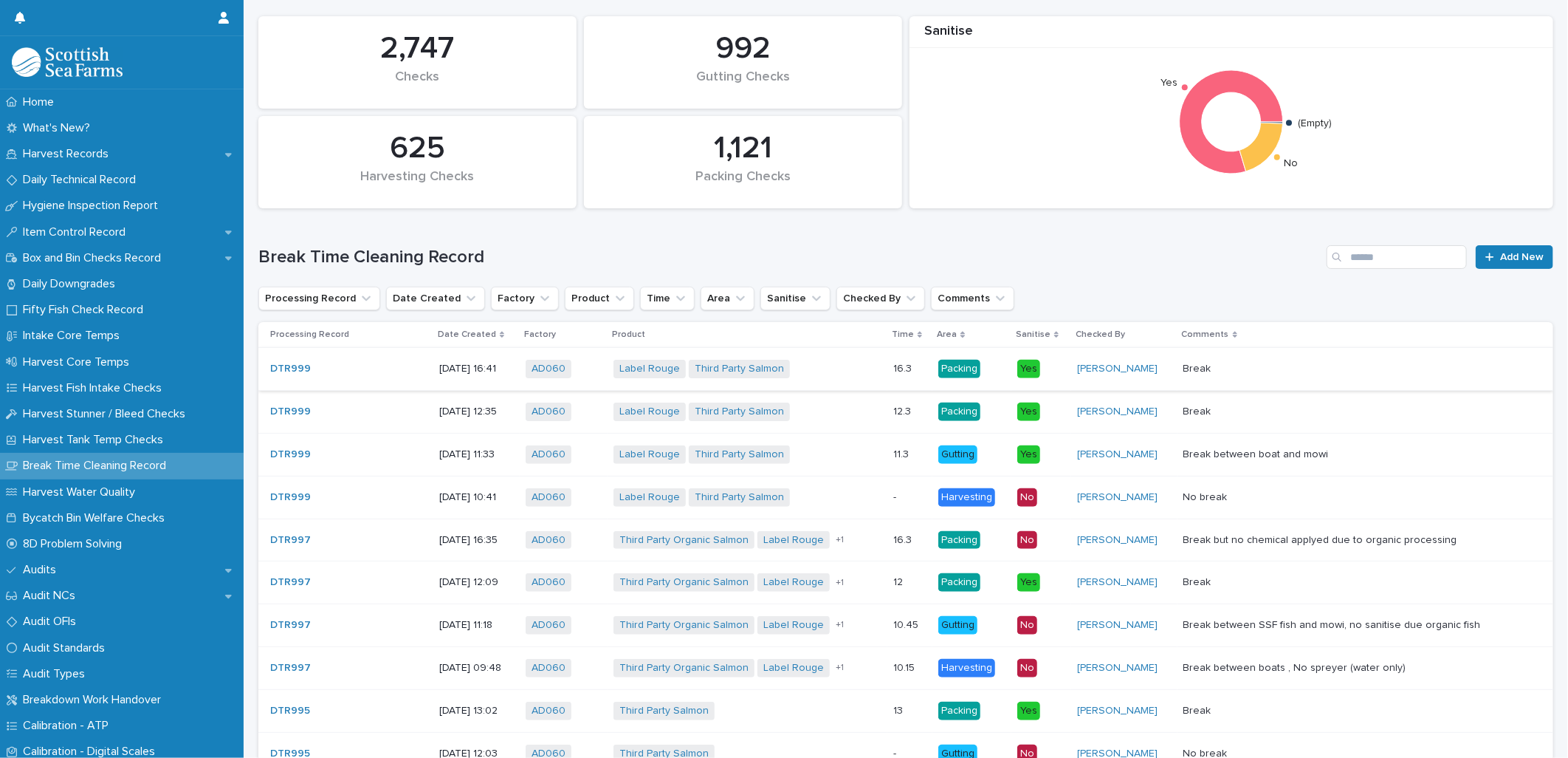
scroll to position [246, 0]
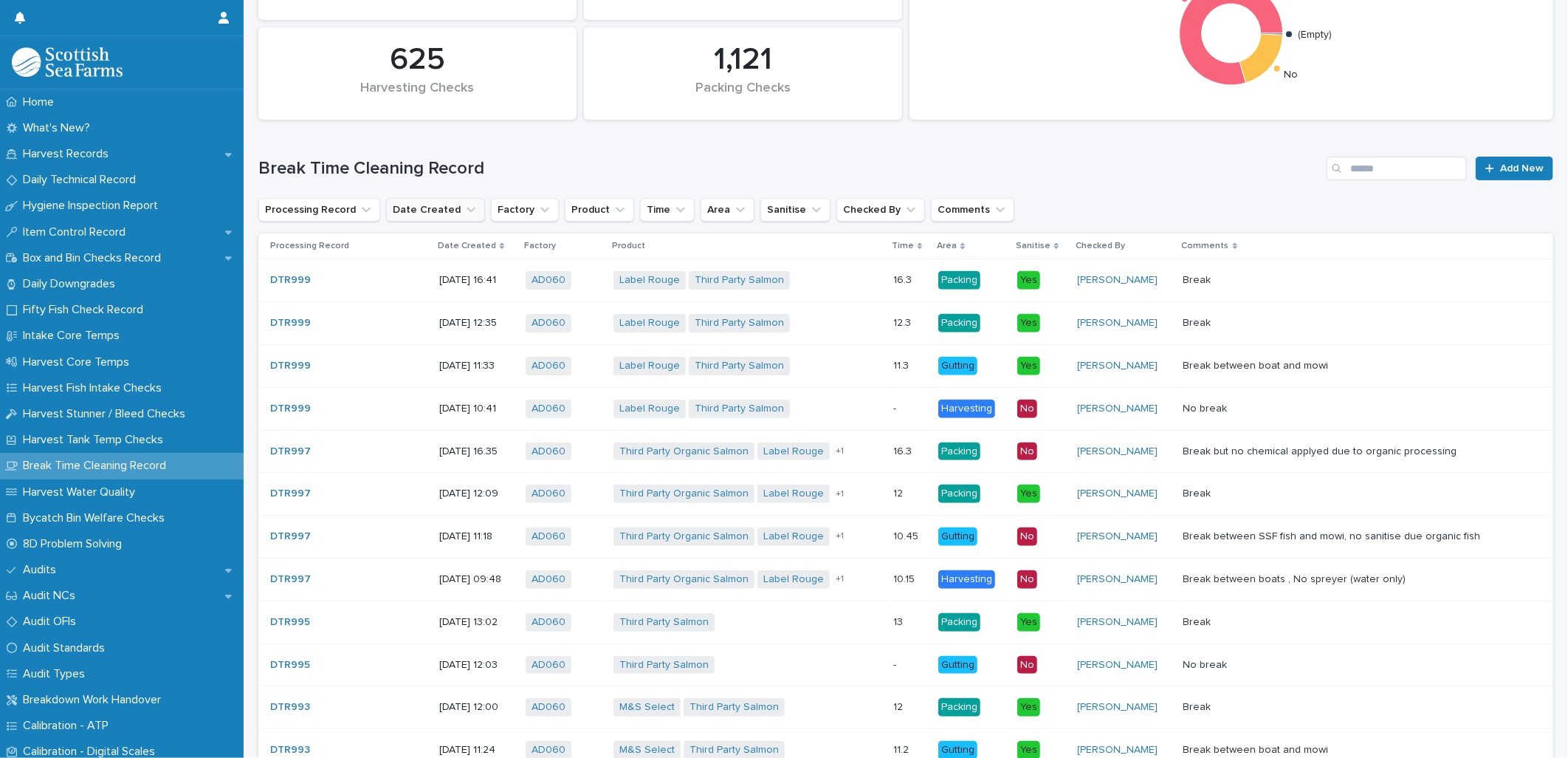
click at [419, 212] on button "Date Created" at bounding box center [436, 210] width 99 height 24
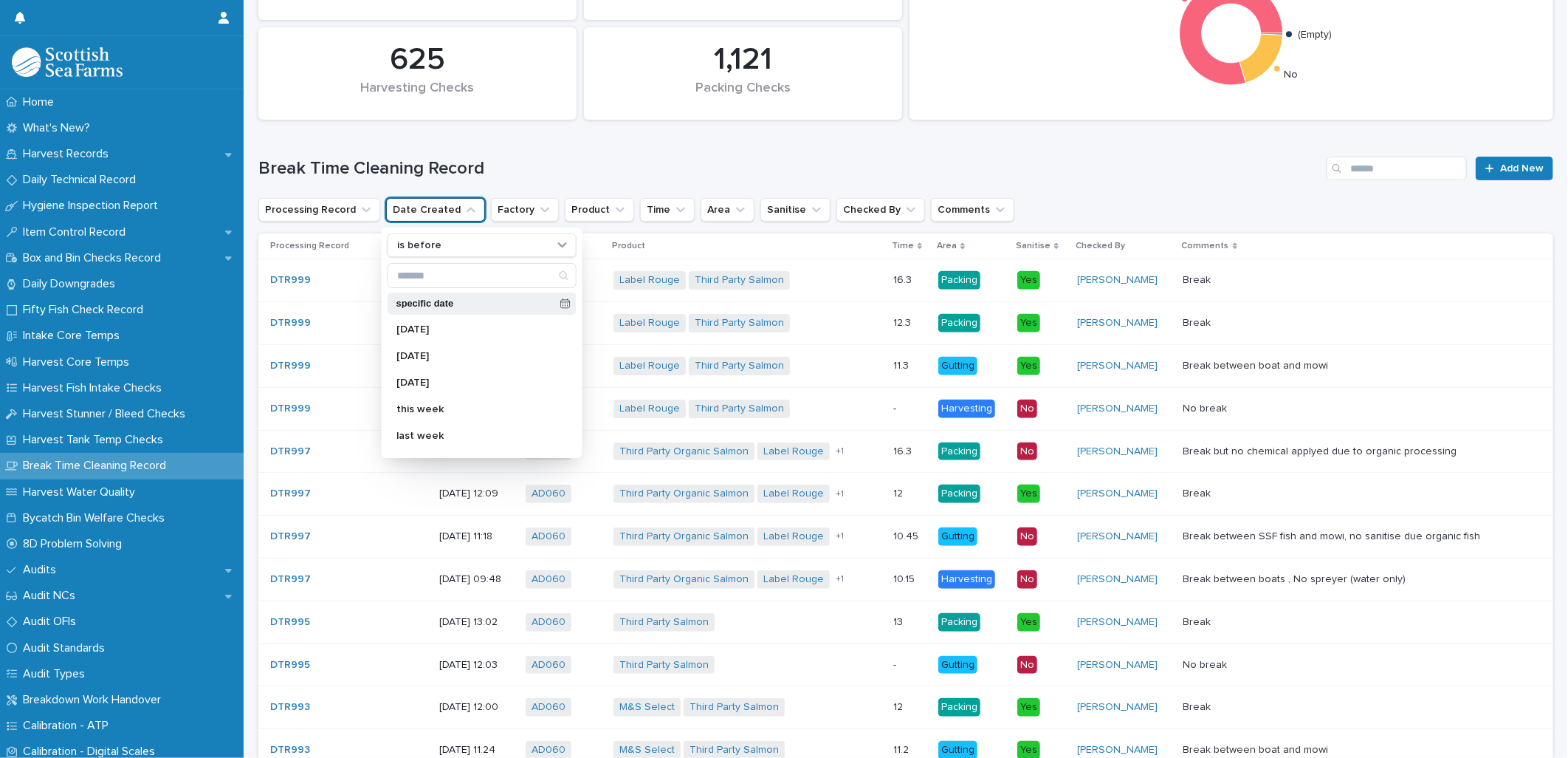
click at [560, 303] on icon at bounding box center [565, 303] width 10 height 10
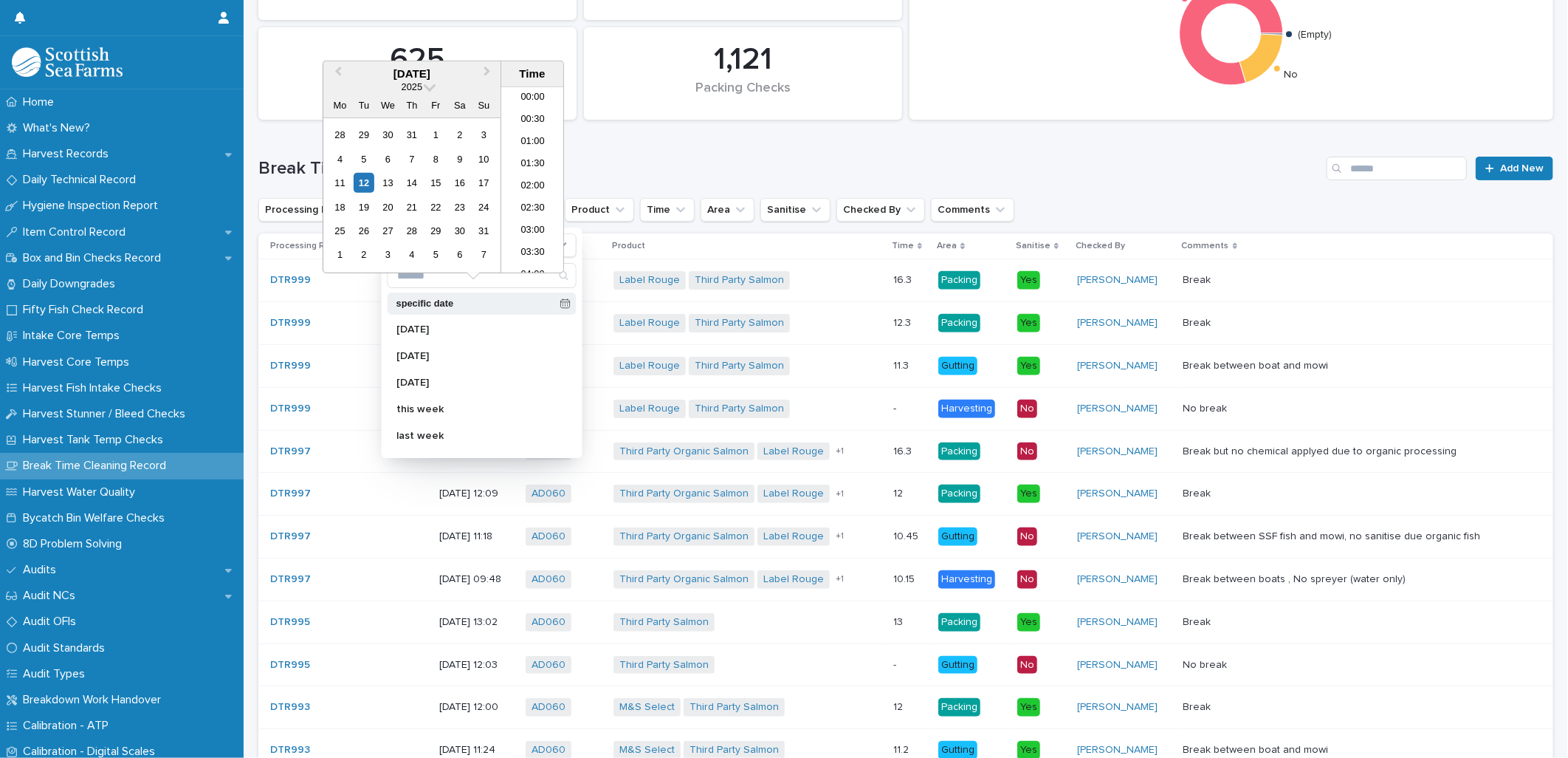
scroll to position [317, 0]
click at [335, 77] on button "Previous Month" at bounding box center [337, 75] width 24 height 24
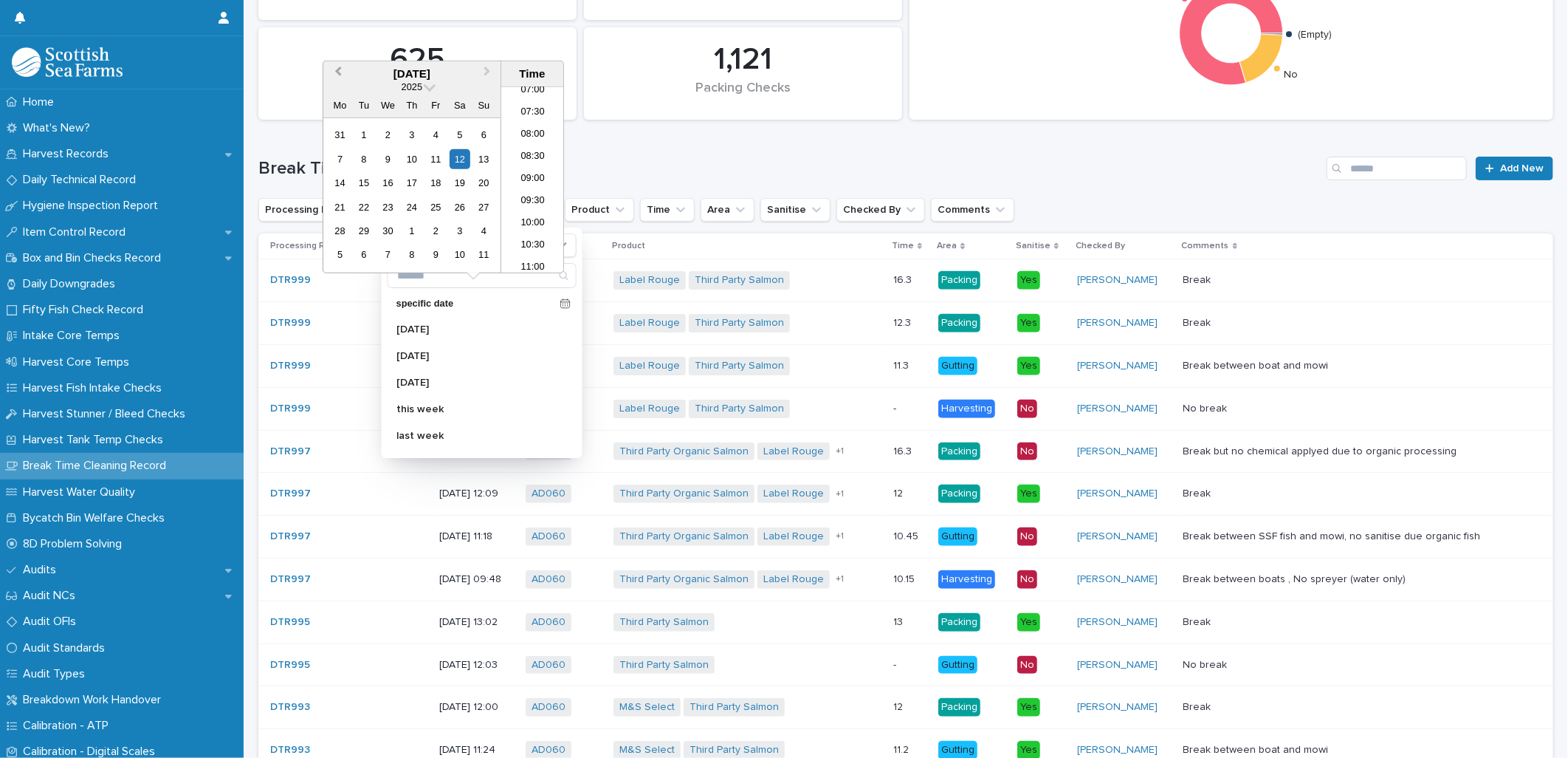
click at [335, 77] on button "Previous Month" at bounding box center [337, 75] width 24 height 24
click at [434, 159] on div "7" at bounding box center [436, 158] width 20 height 20
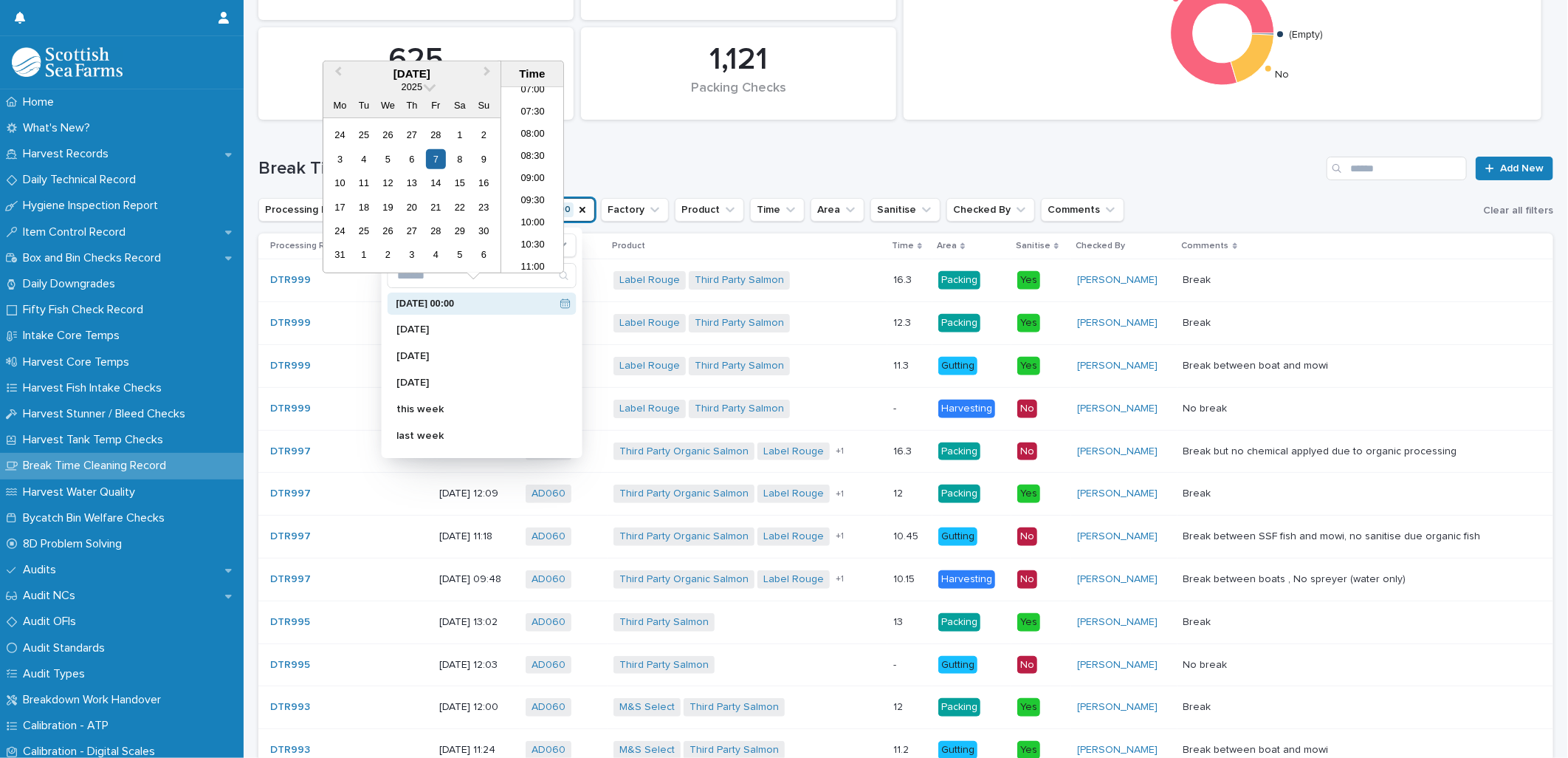
click at [682, 126] on div "2,747 Checks 625 Harvesting Checks Sanitise Yes No (Empty) 1,121 Packing Checks…" at bounding box center [905, 746] width 1294 height 1689
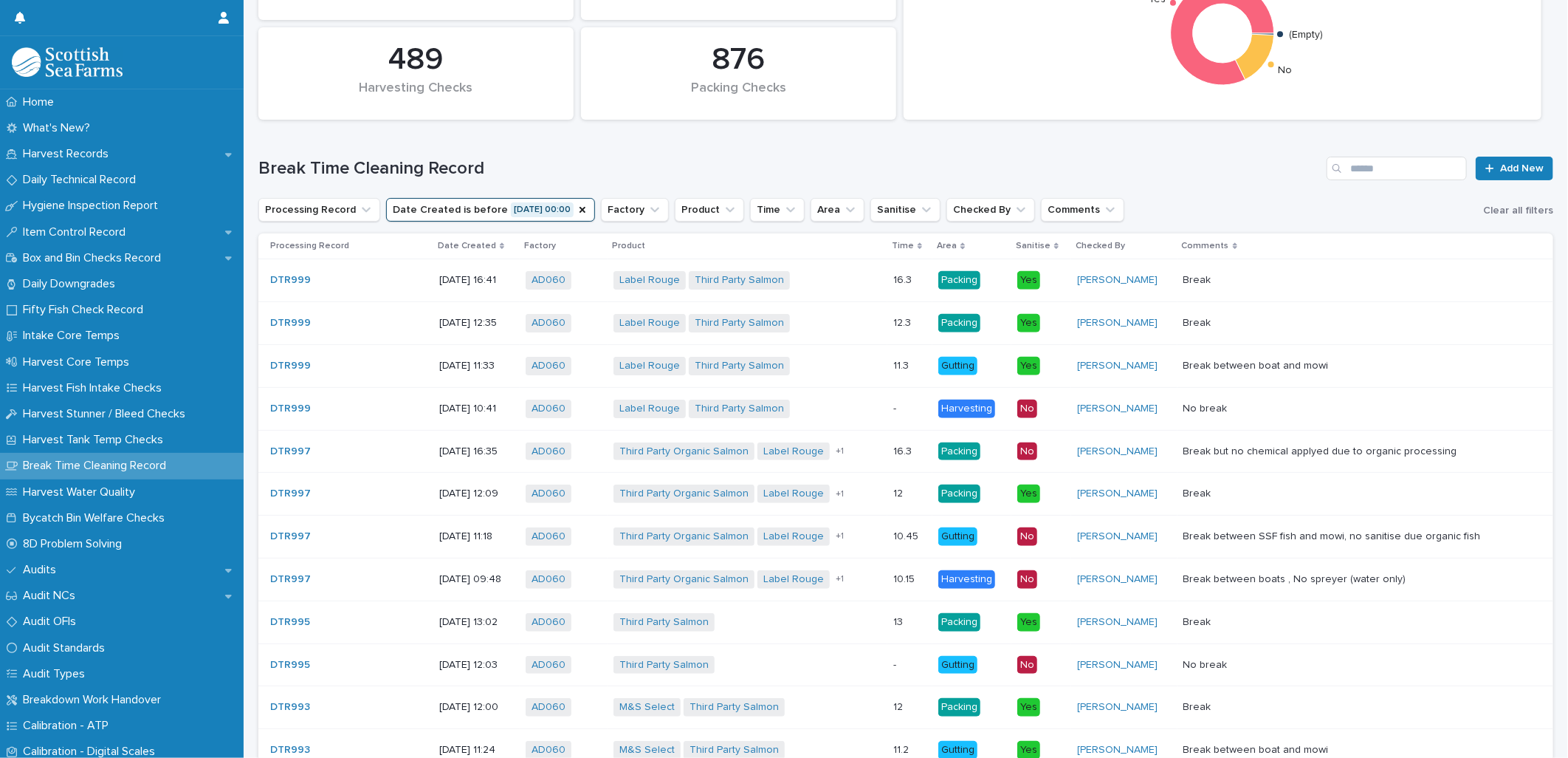
click at [438, 247] on p "Date Created" at bounding box center [466, 246] width 58 height 16
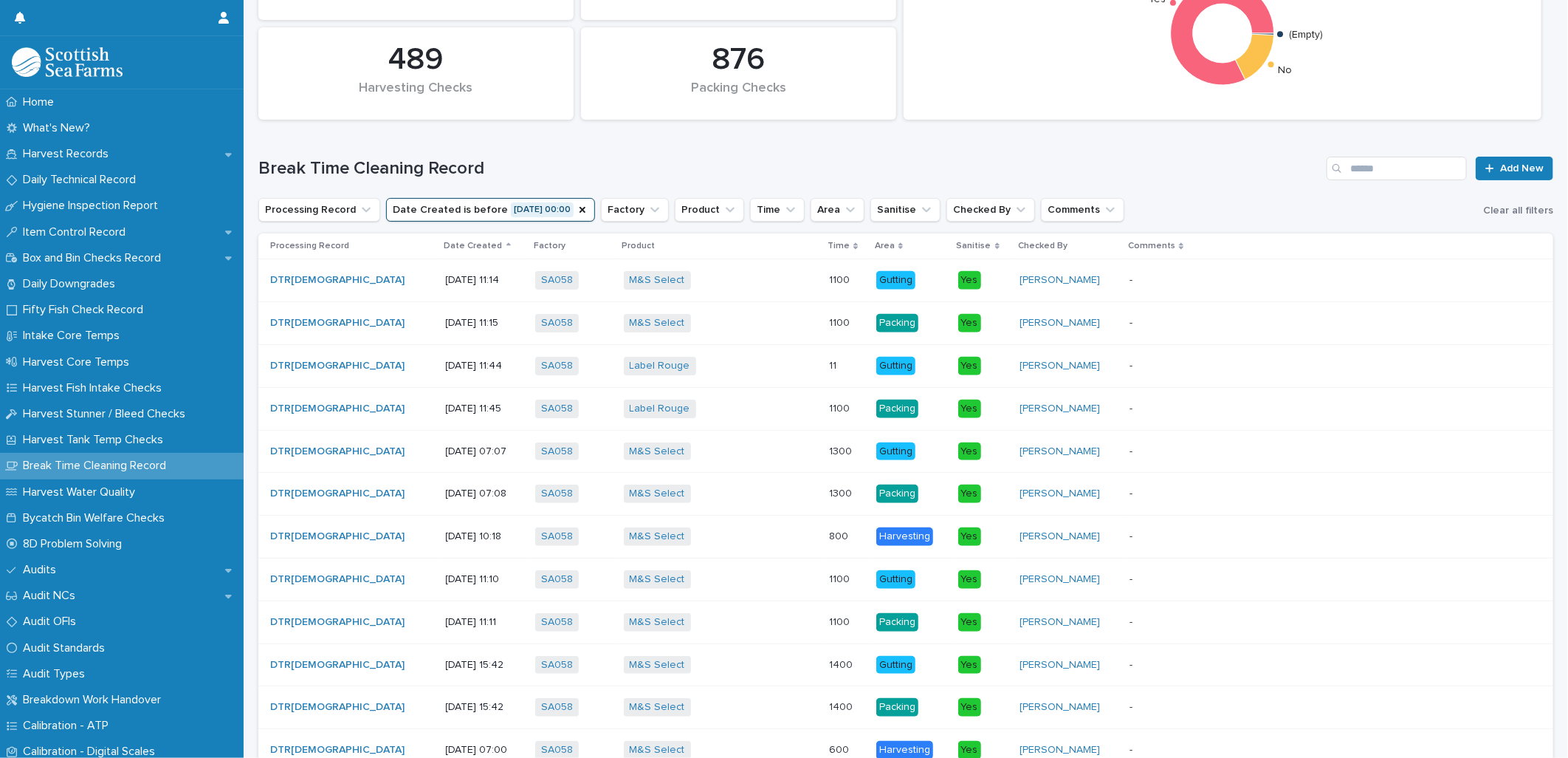
click at [445, 250] on p "Date Created" at bounding box center [473, 246] width 58 height 16
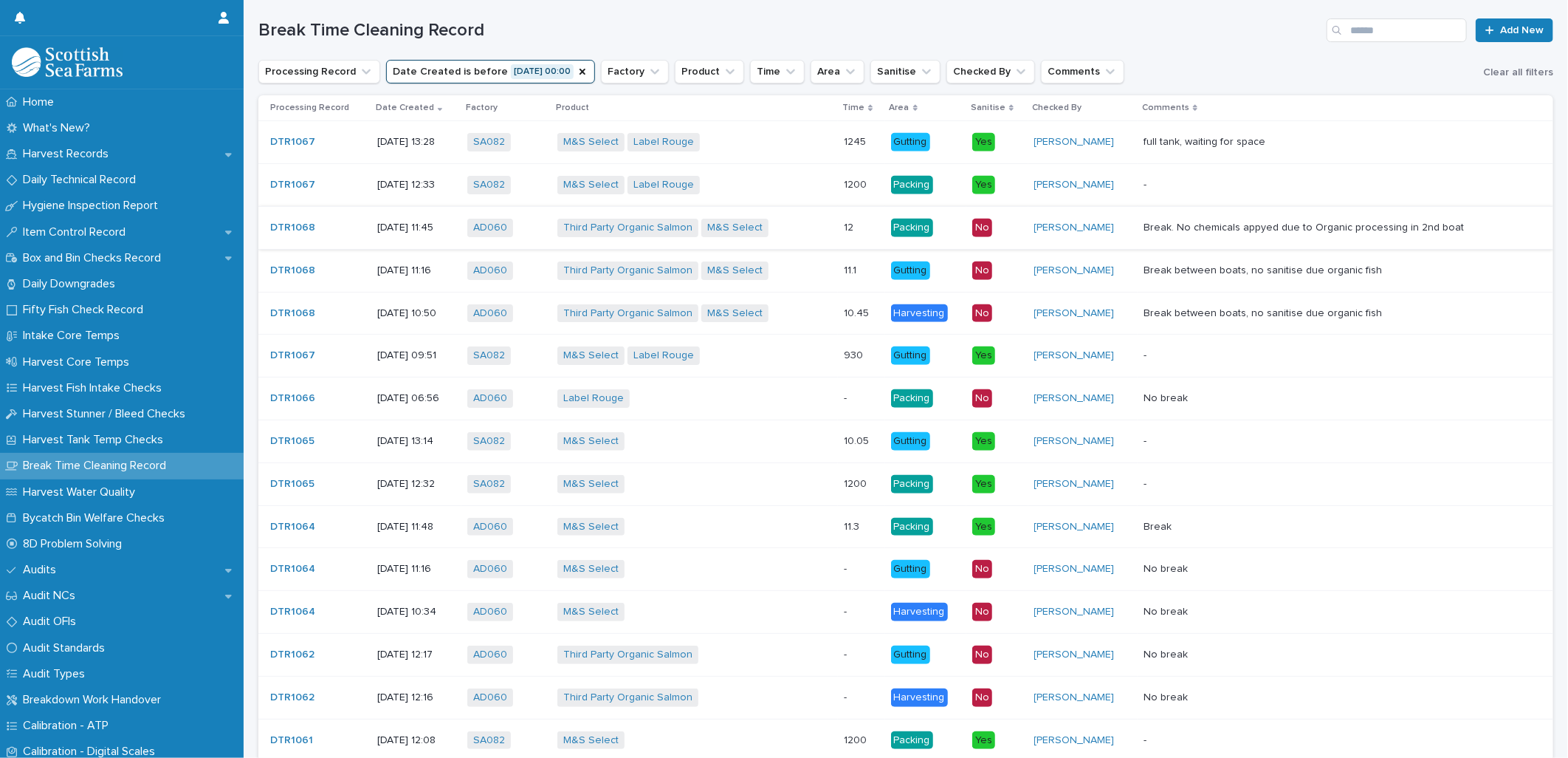
scroll to position [410, 0]
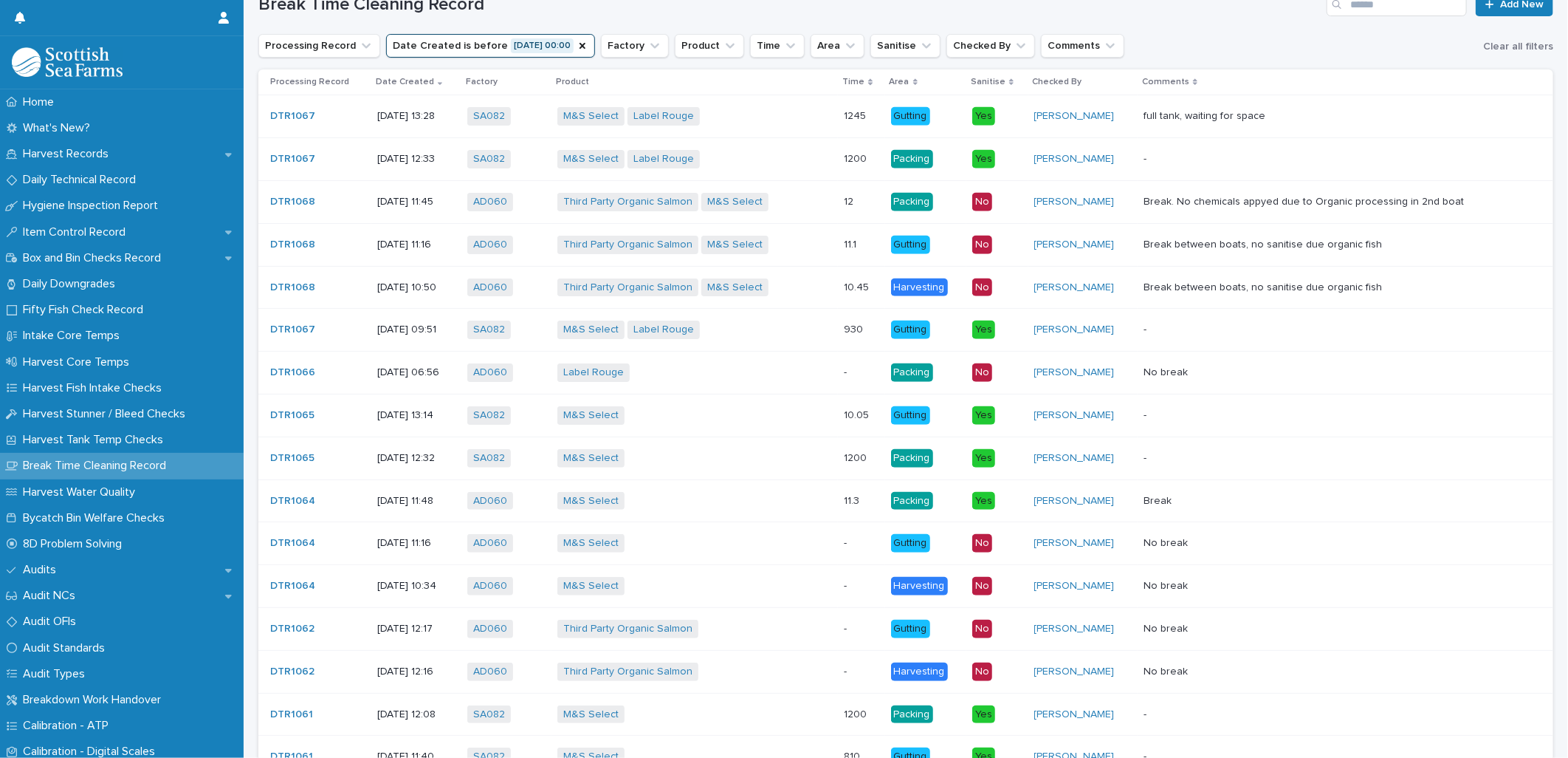
click at [1286, 599] on td "No break No break" at bounding box center [1345, 586] width 416 height 42
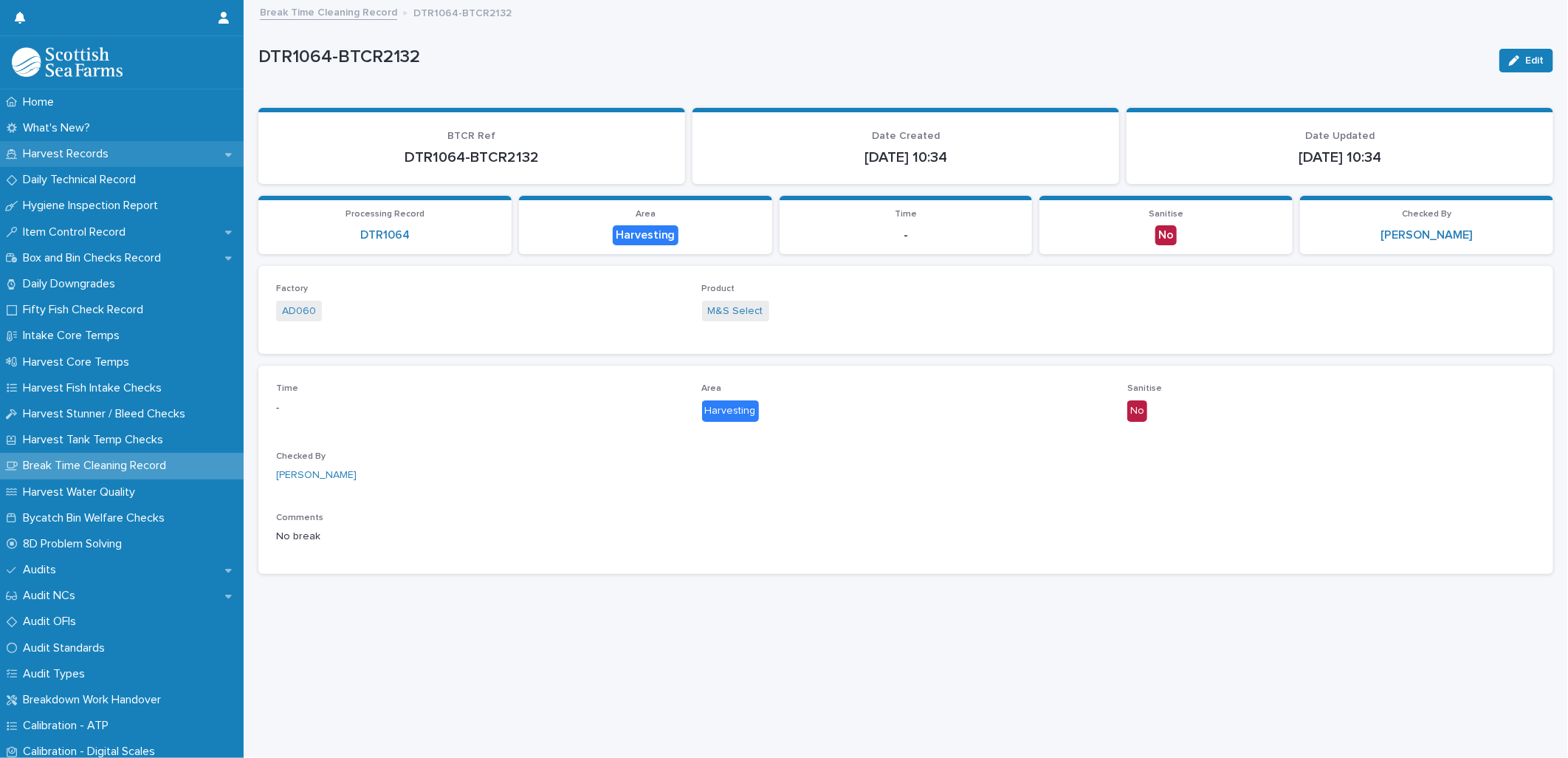
click at [112, 149] on p "Harvest Records" at bounding box center [68, 154] width 104 height 14
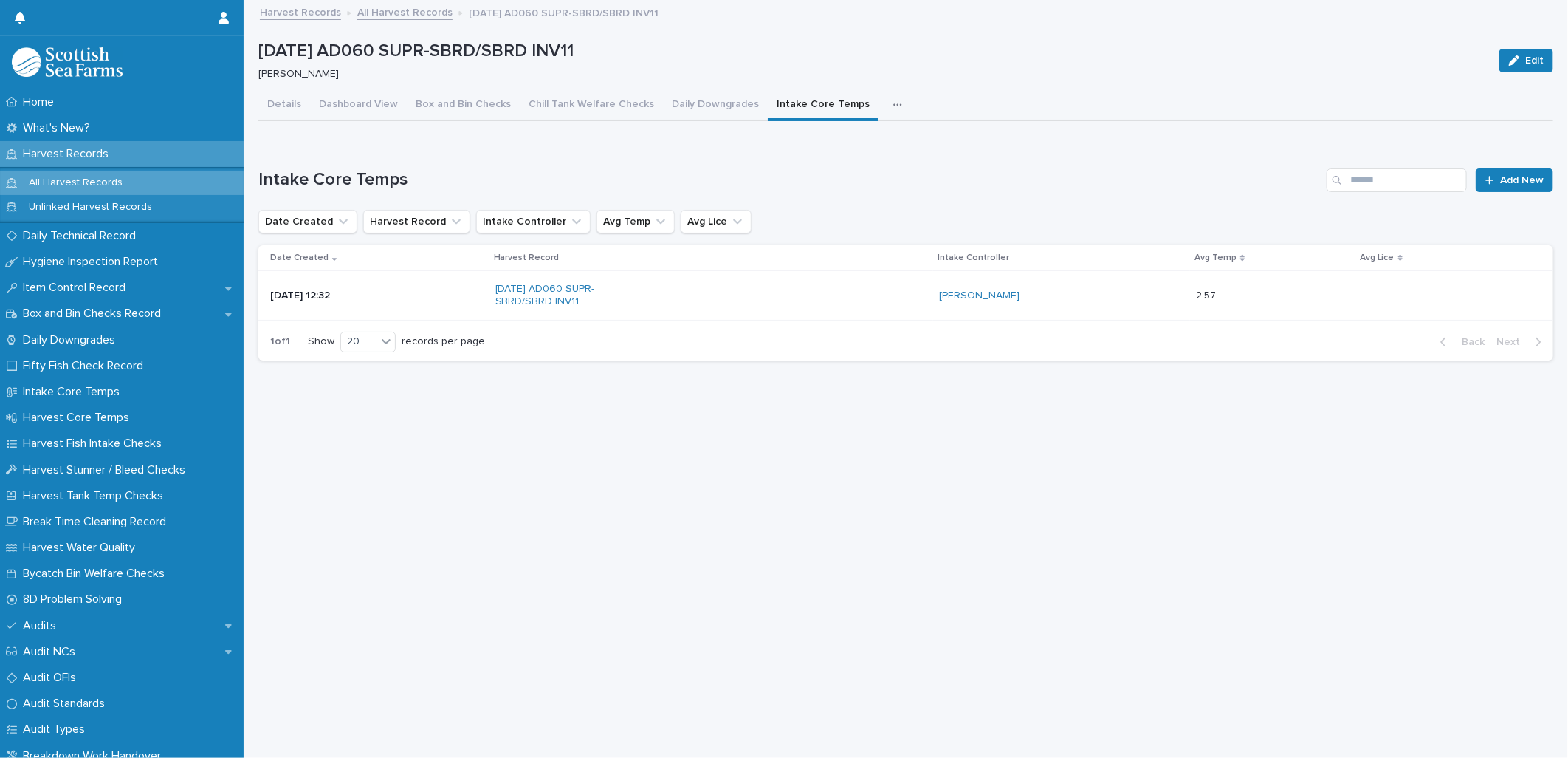
click at [893, 104] on icon "button" at bounding box center [897, 105] width 9 height 10
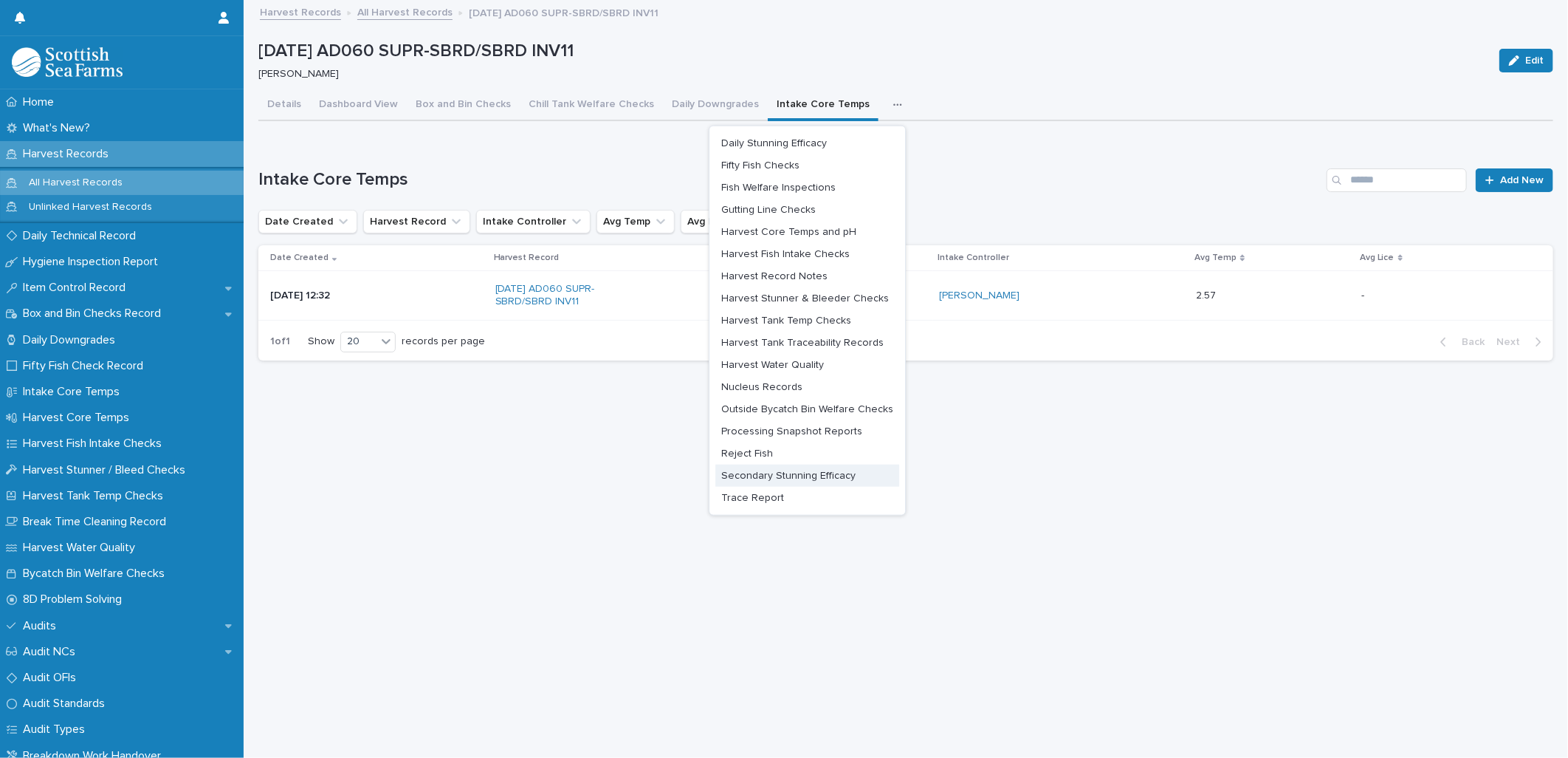
click at [740, 495] on span "Trace Report" at bounding box center [753, 497] width 63 height 10
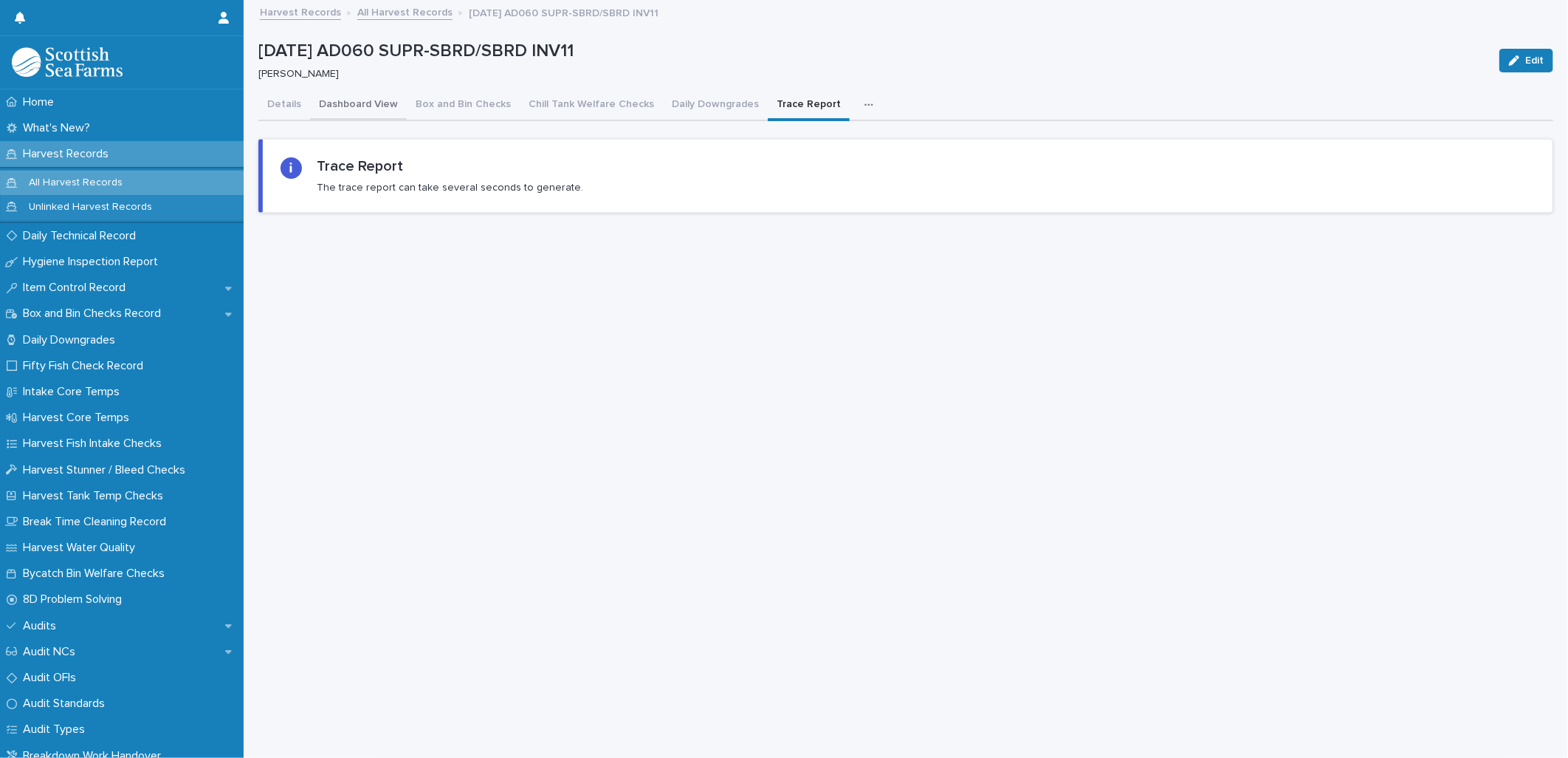
click at [343, 104] on button "Dashboard View" at bounding box center [359, 105] width 97 height 31
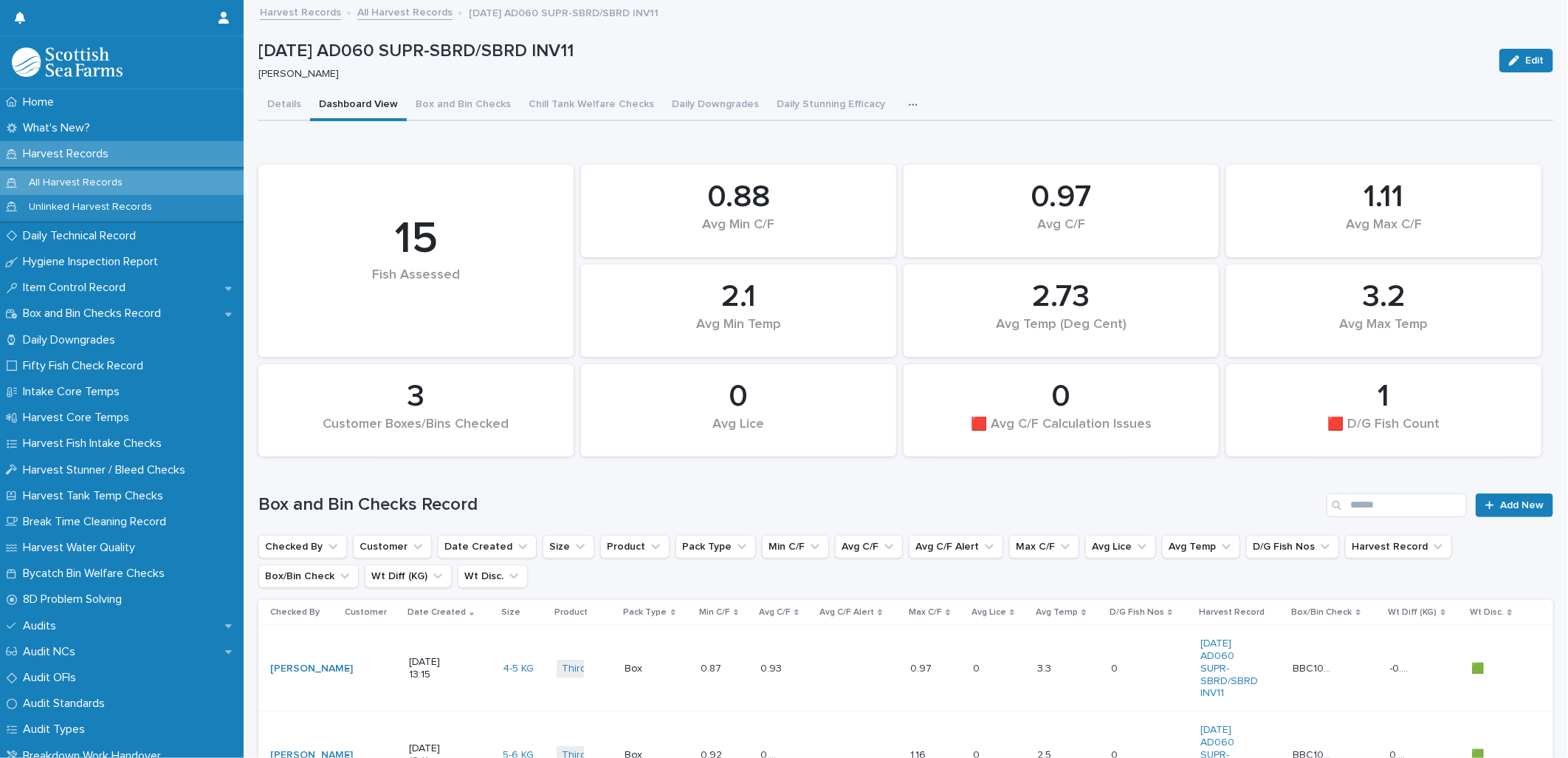
click at [900, 110] on button "button" at bounding box center [916, 105] width 33 height 30
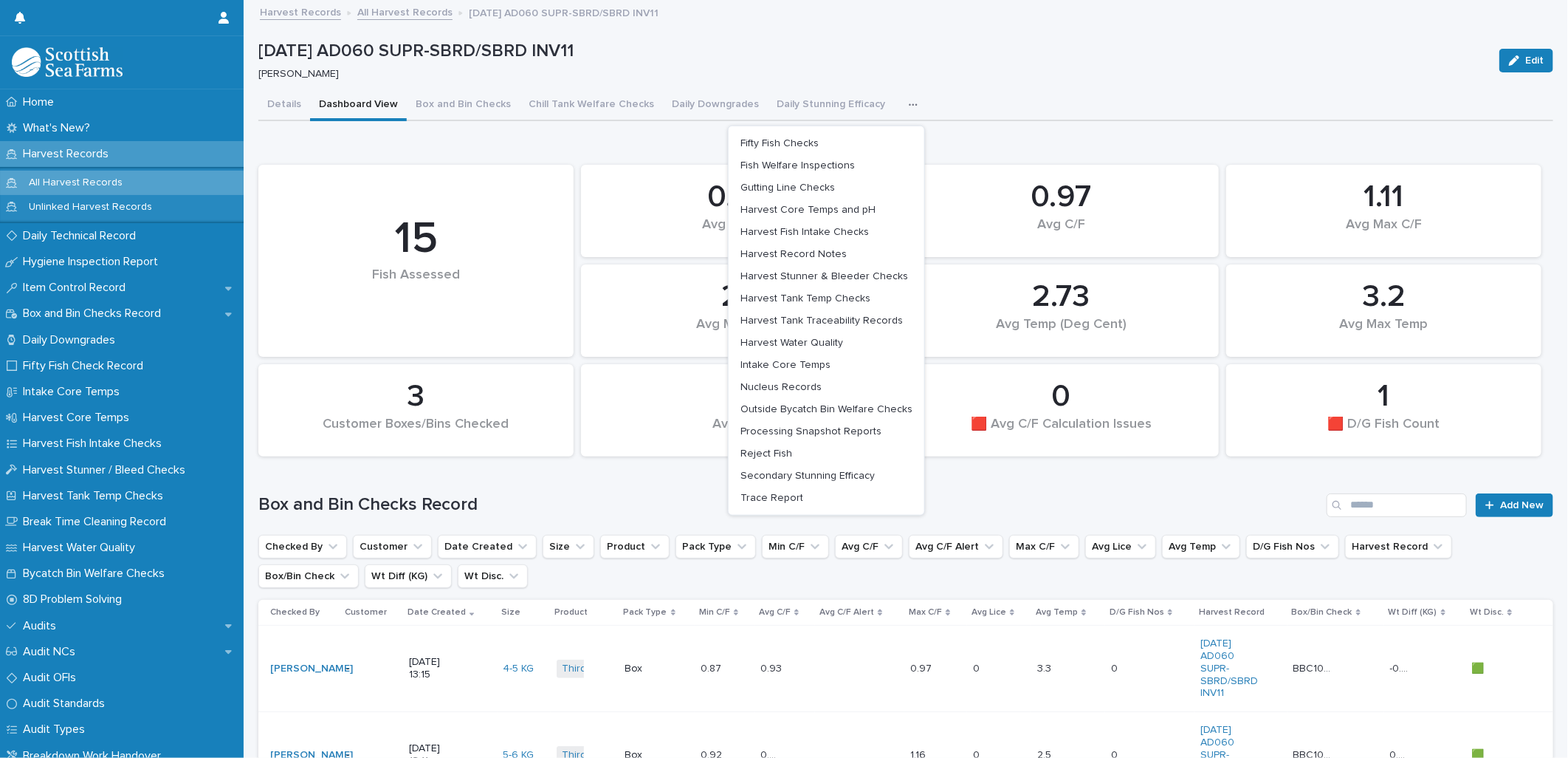
click at [975, 62] on div "[DATE] AD060 SUPR-SBRD/SBRD INV11 [PERSON_NAME]" at bounding box center [872, 60] width 1229 height 40
